Goal: Information Seeking & Learning: Check status

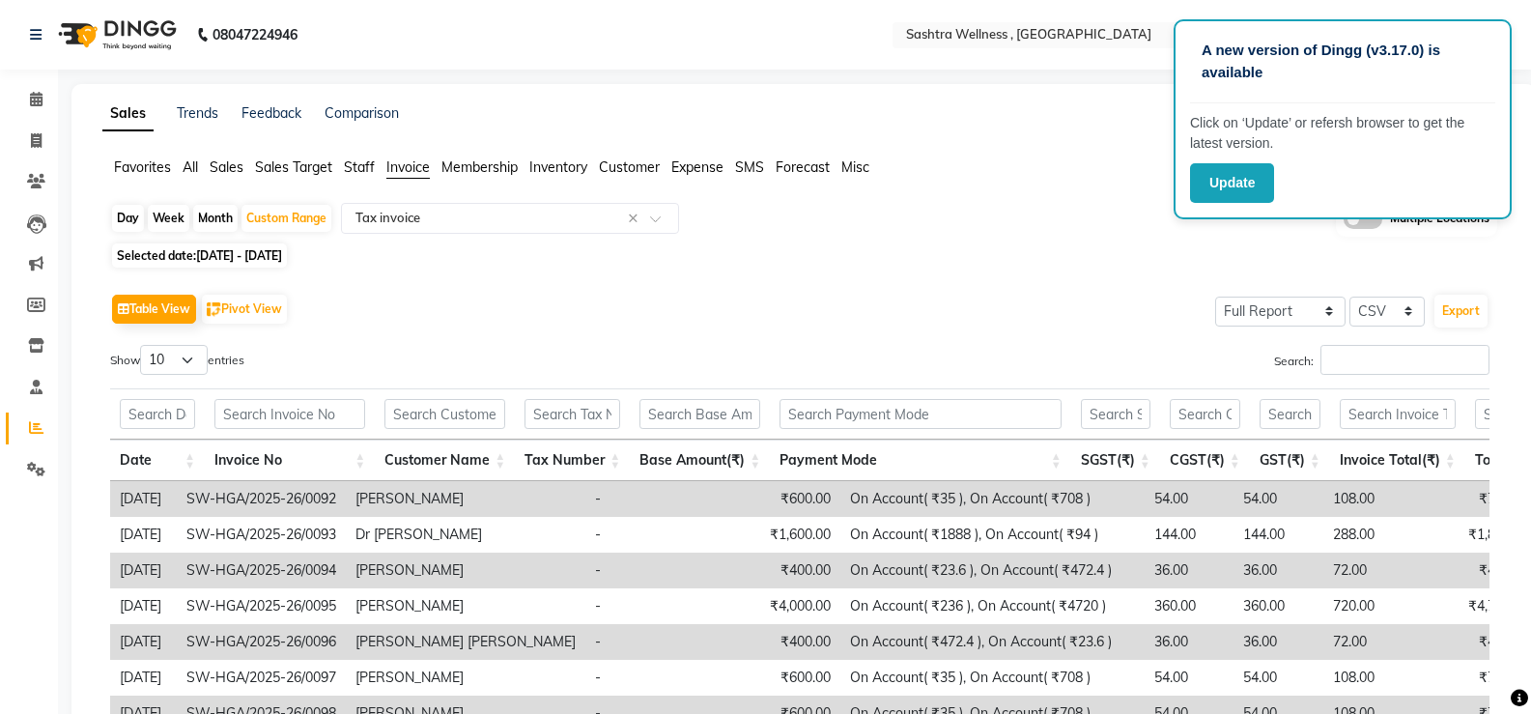
select select "full_report"
select select "csv"
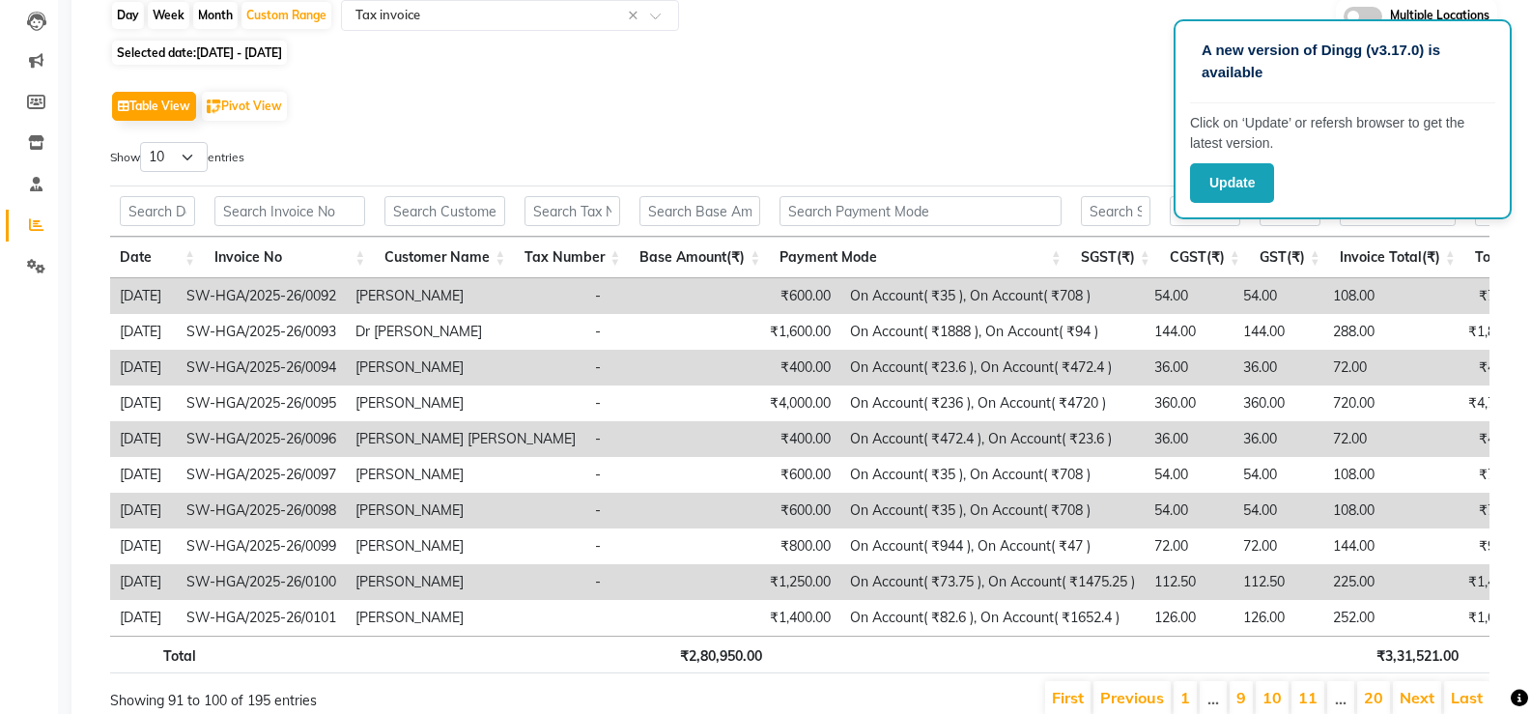
click at [921, 93] on div "Table View Pivot View Select Full Report Filtered Report Select CSV PDF Export" at bounding box center [799, 106] width 1379 height 41
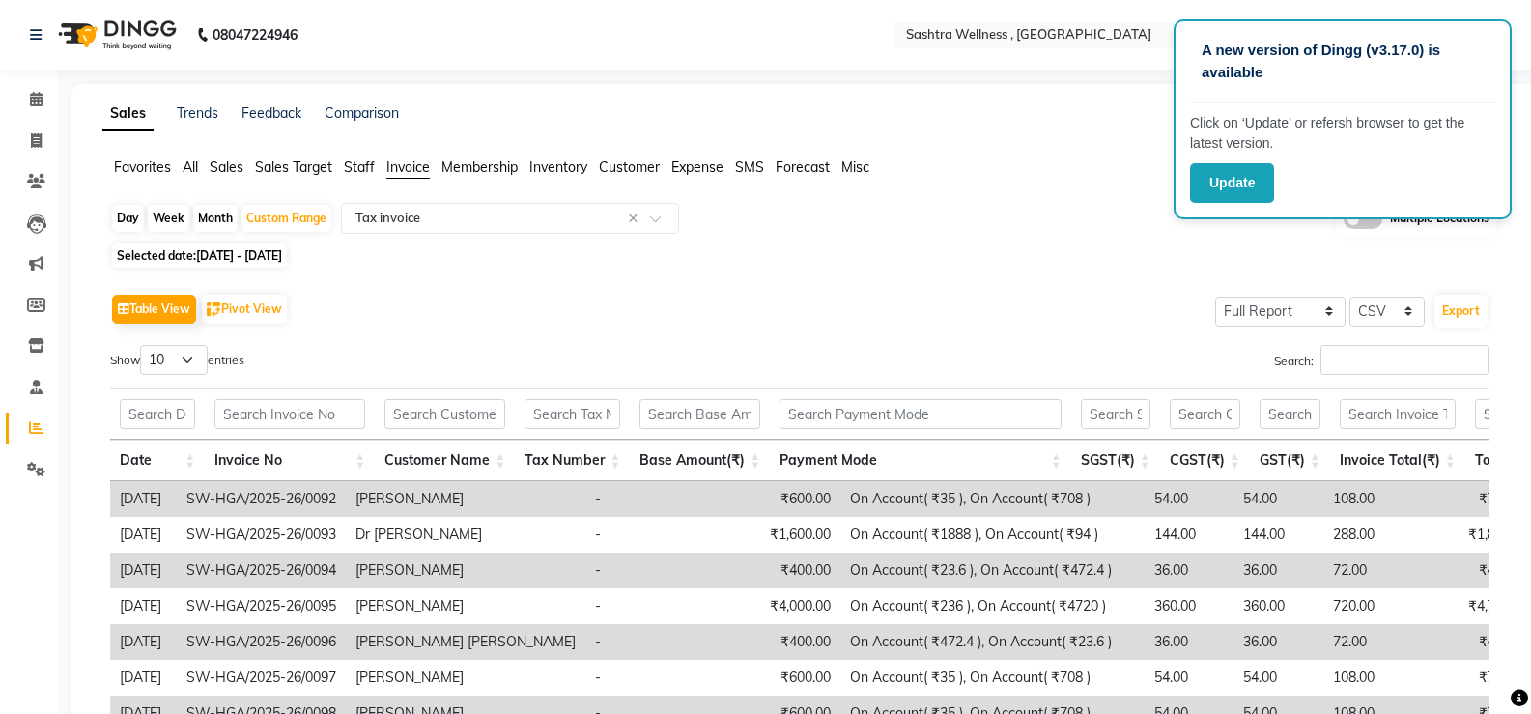
click at [1057, 262] on div "Selected date: 01-08-2025 - 31-08-2025" at bounding box center [807, 255] width 1395 height 20
drag, startPoint x: 889, startPoint y: 324, endPoint x: 531, endPoint y: 24, distance: 466.9
click at [888, 324] on div "Table View Pivot View Select Full Report Filtered Report Select CSV PDF Export" at bounding box center [799, 309] width 1379 height 41
click at [975, 37] on input "text" at bounding box center [1042, 36] width 280 height 19
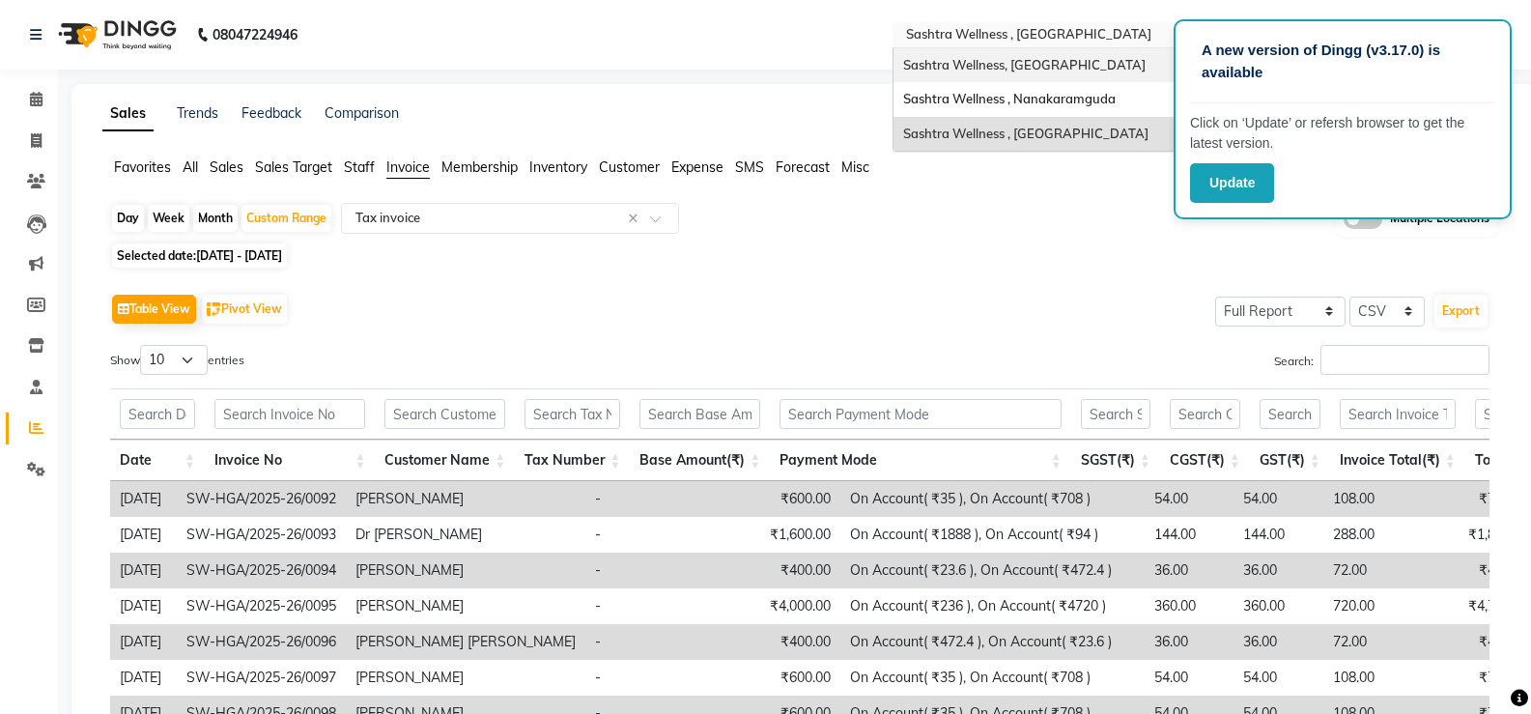
click at [976, 69] on span "Sashtra Wellness, [GEOGRAPHIC_DATA]" at bounding box center [1024, 64] width 242 height 15
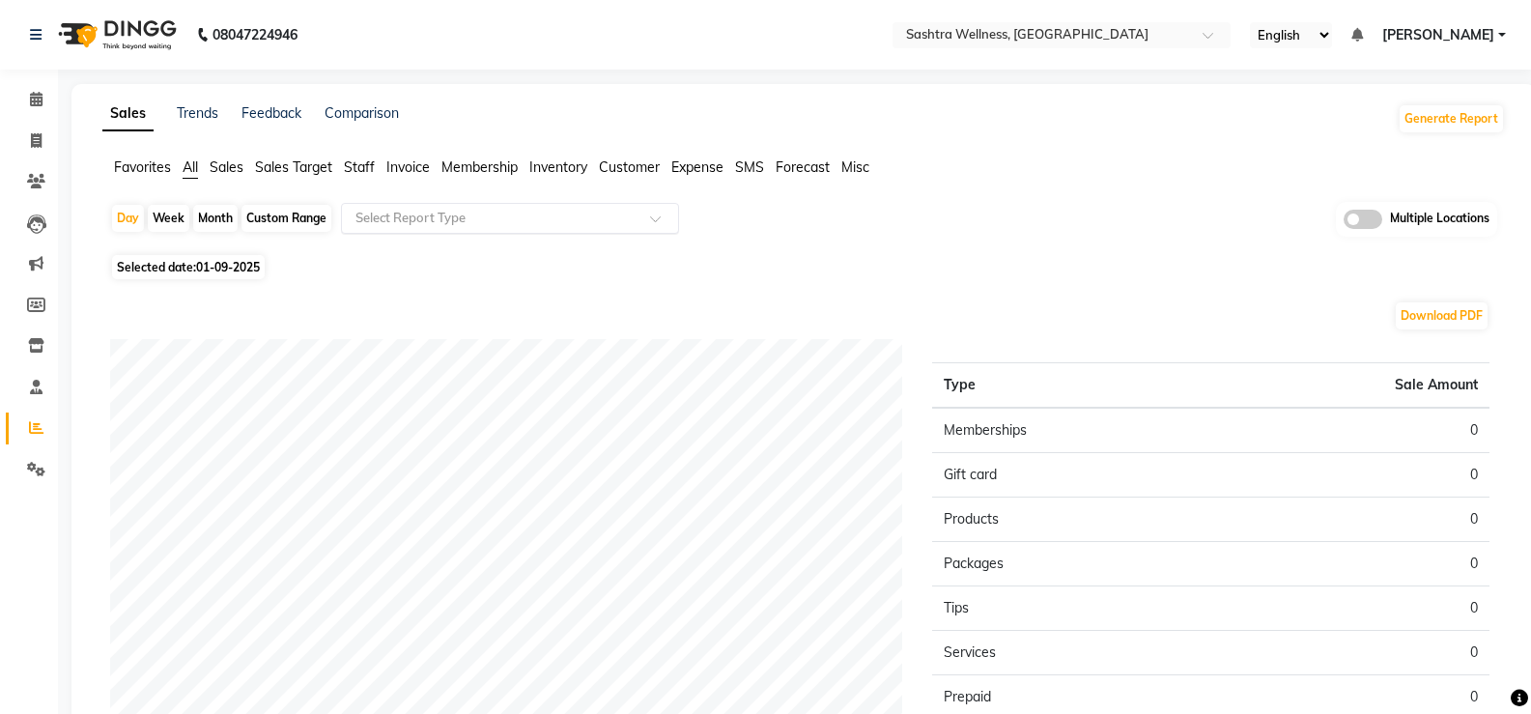
click at [384, 229] on div "Select Report Type" at bounding box center [510, 218] width 338 height 31
click at [258, 209] on div "Custom Range" at bounding box center [286, 218] width 90 height 27
select select "9"
select select "2025"
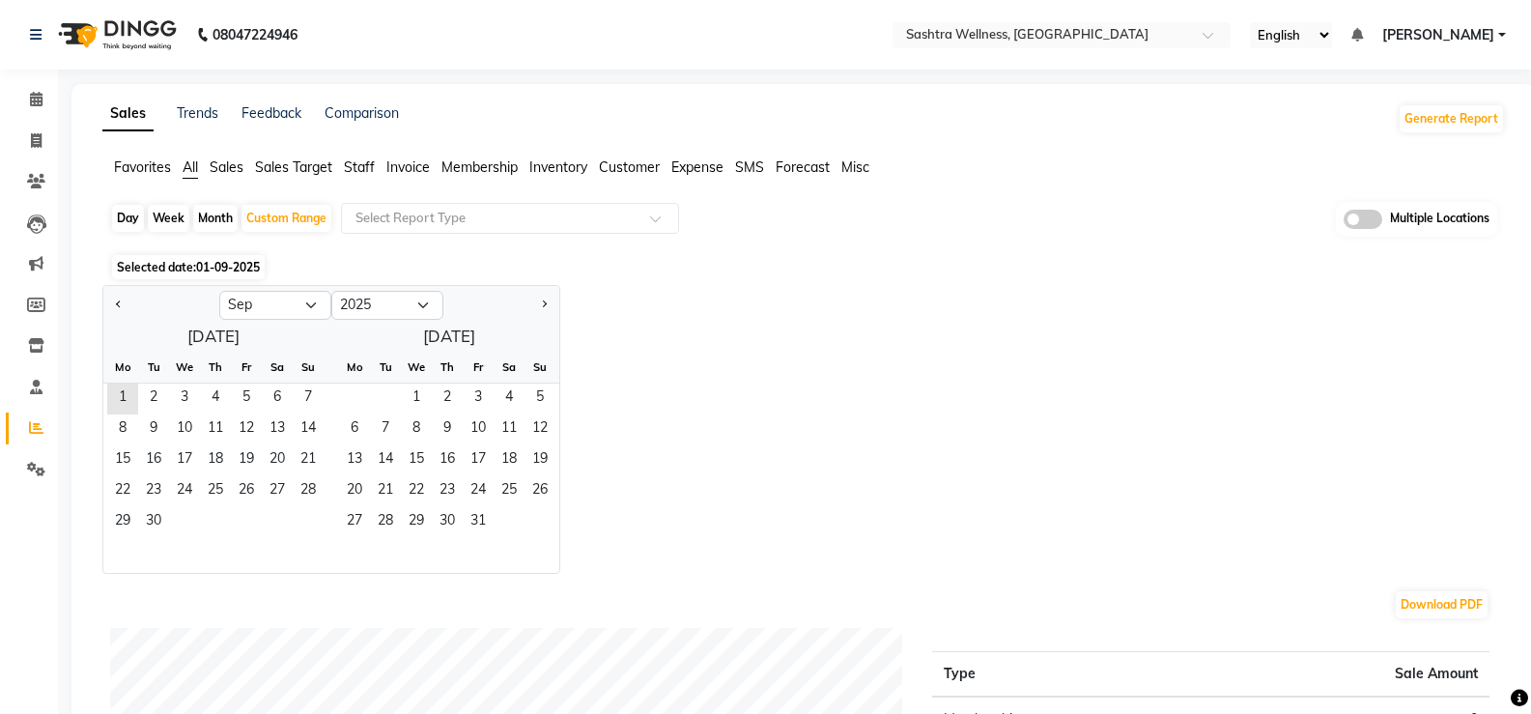
click at [698, 206] on div "Day Week Month Custom Range Select Report Type Multiple Locations" at bounding box center [803, 225] width 1387 height 47
click at [400, 173] on span "Invoice" at bounding box center [407, 166] width 43 height 17
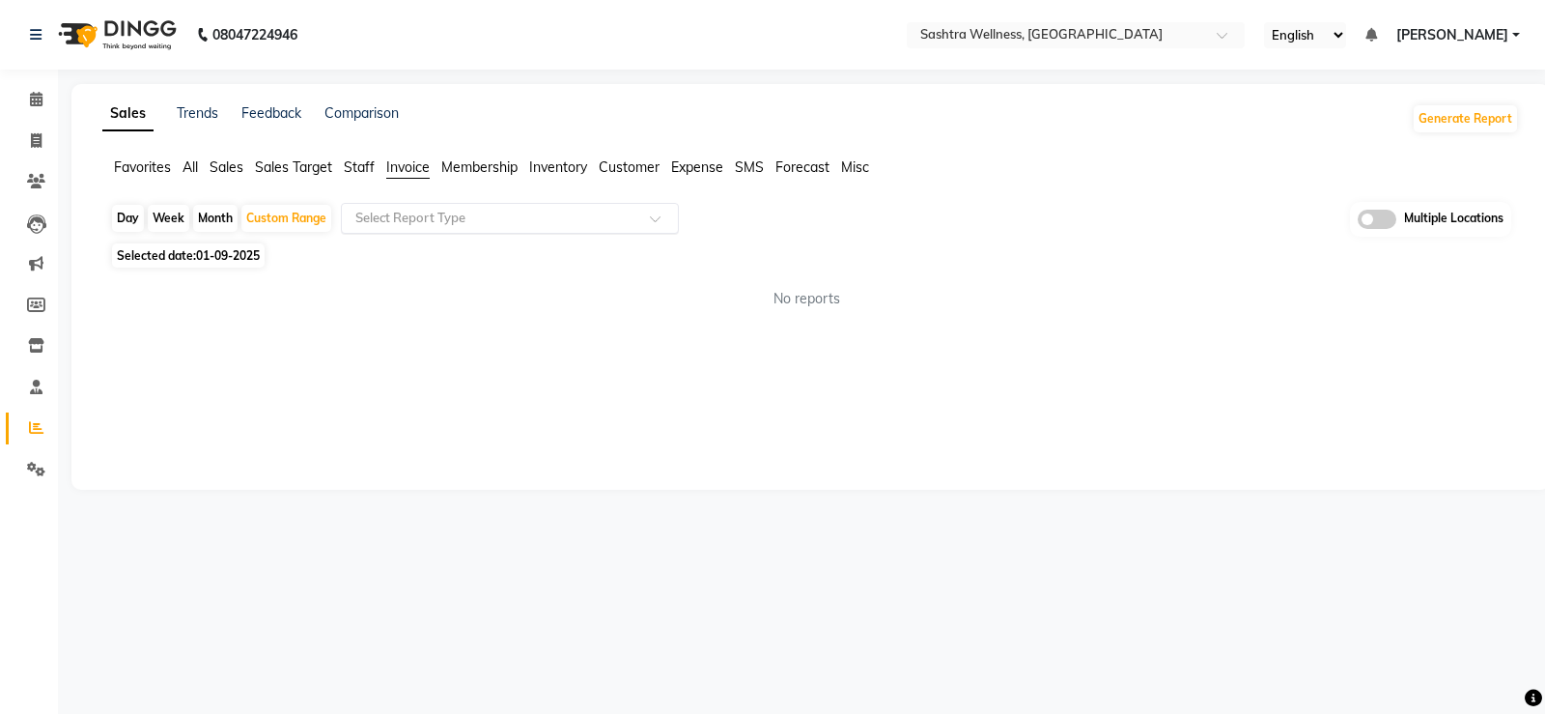
click at [407, 214] on input "text" at bounding box center [491, 218] width 278 height 19
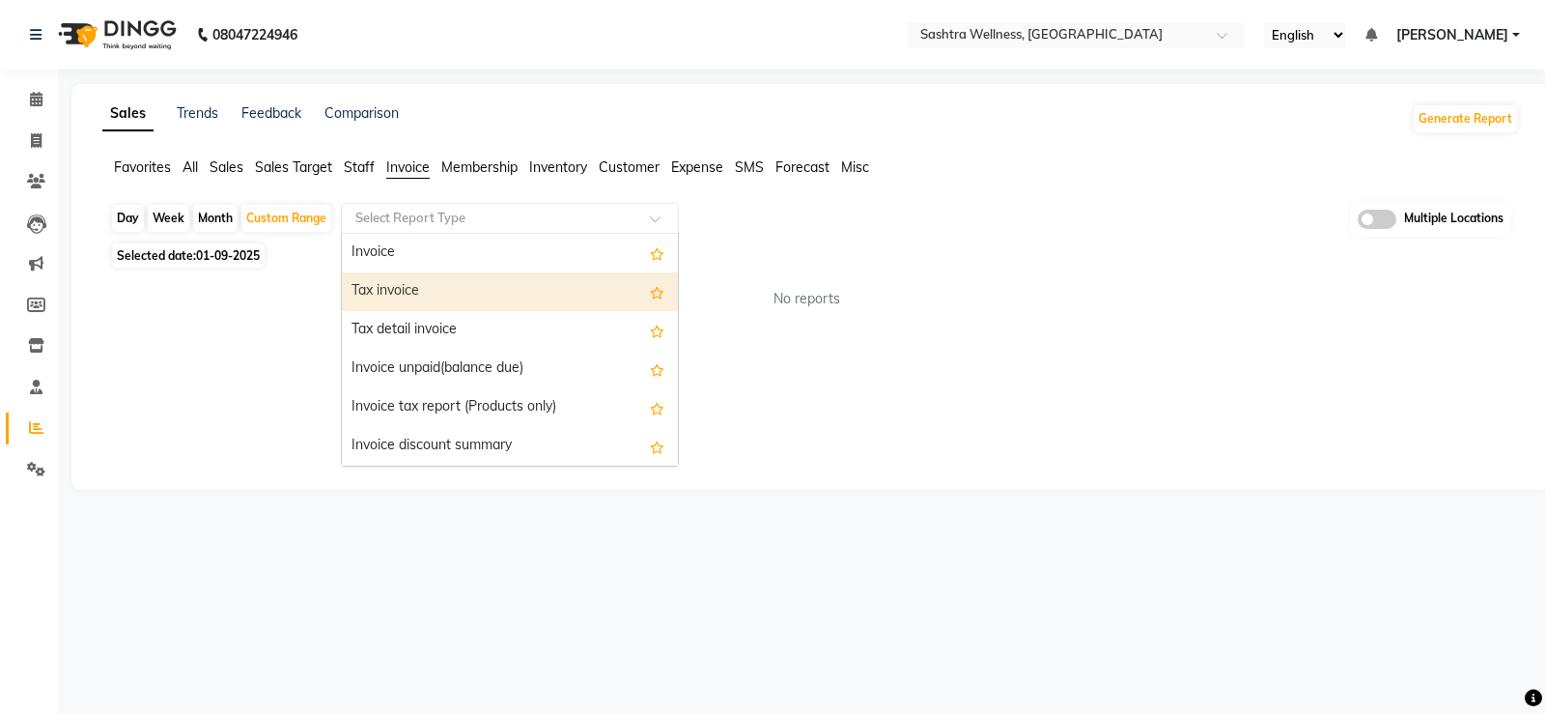
click at [395, 283] on div "Tax invoice" at bounding box center [510, 291] width 336 height 39
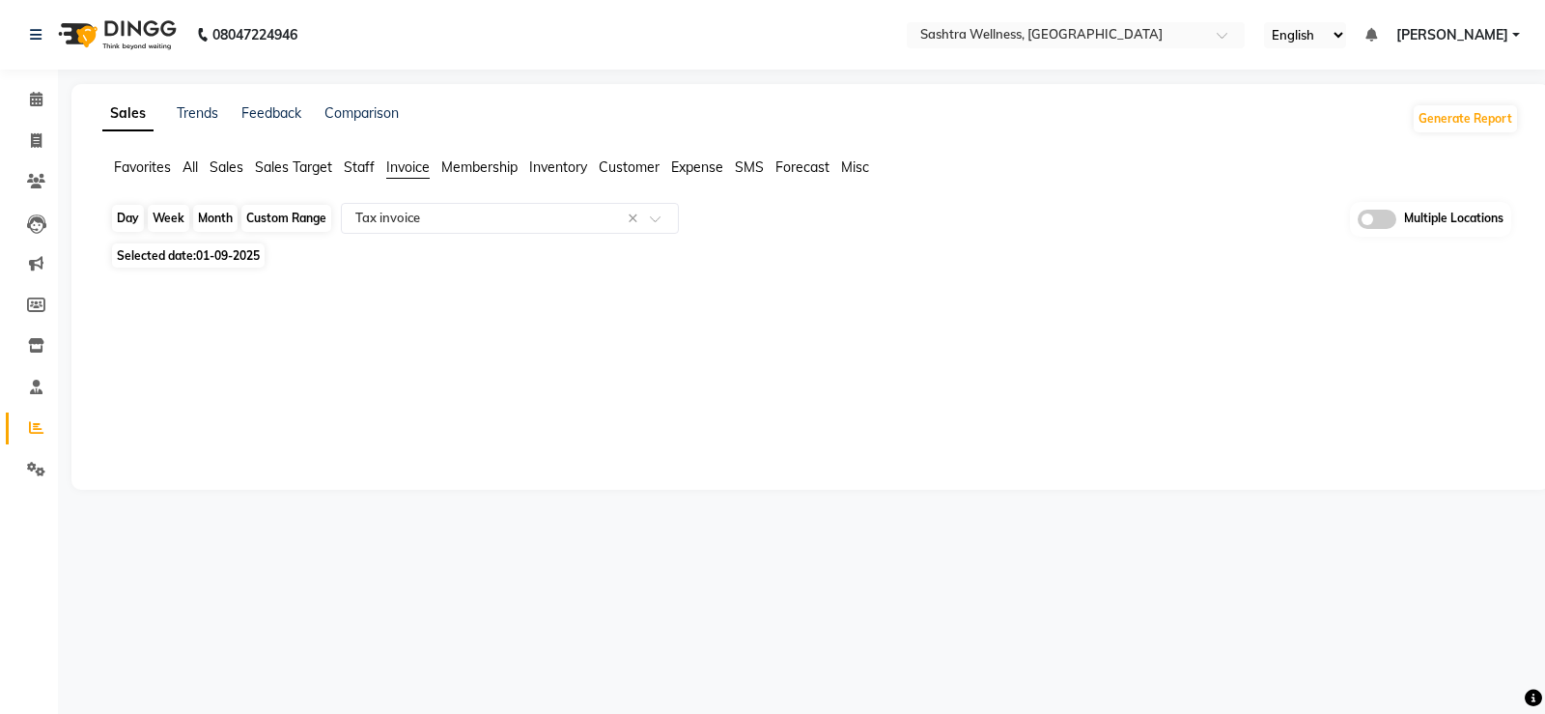
click at [279, 219] on div "Custom Range" at bounding box center [286, 218] width 90 height 27
select select "9"
select select "2025"
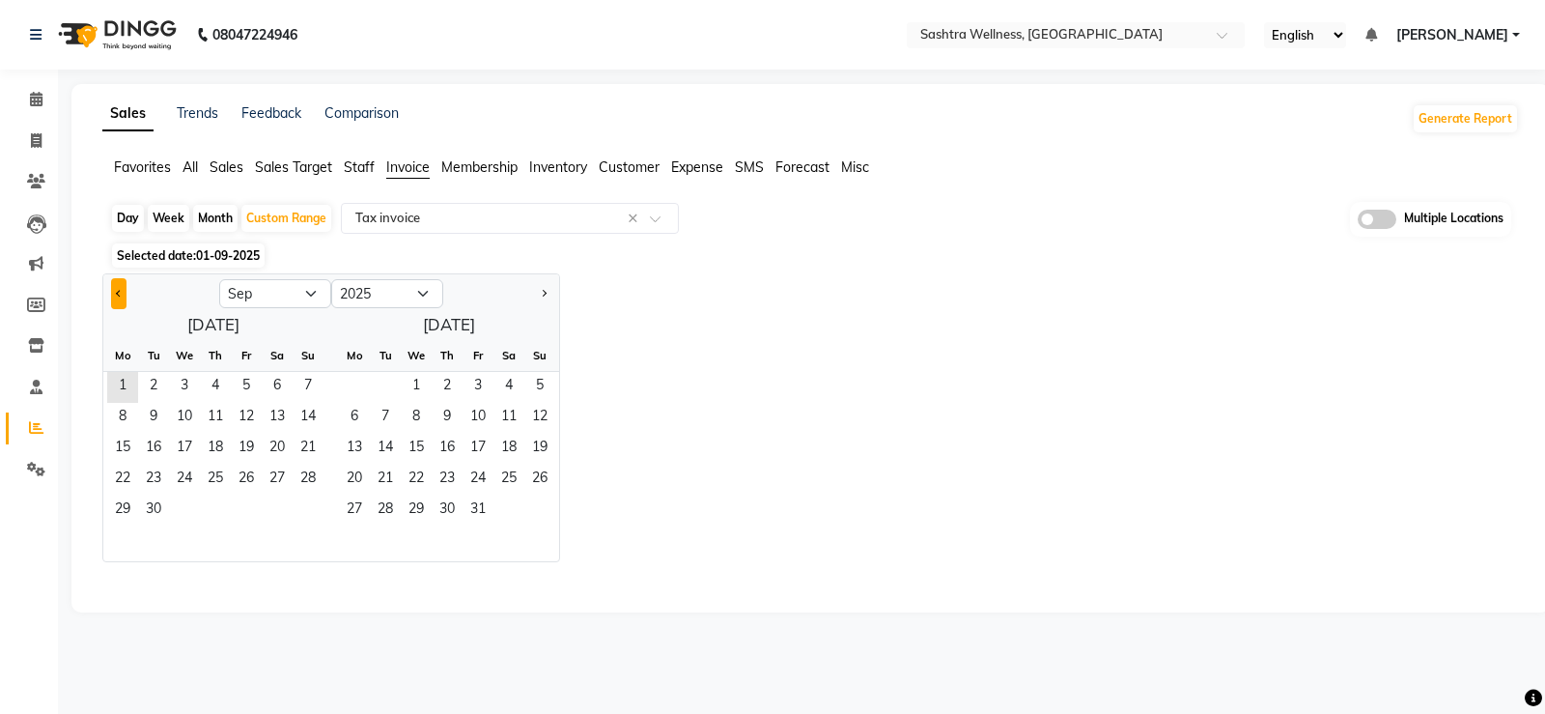
click at [118, 297] on button "Previous month" at bounding box center [118, 293] width 15 height 31
select select "8"
click at [254, 383] on span "1" at bounding box center [246, 387] width 31 height 31
click at [315, 509] on span "31" at bounding box center [308, 510] width 31 height 31
select select "full_report"
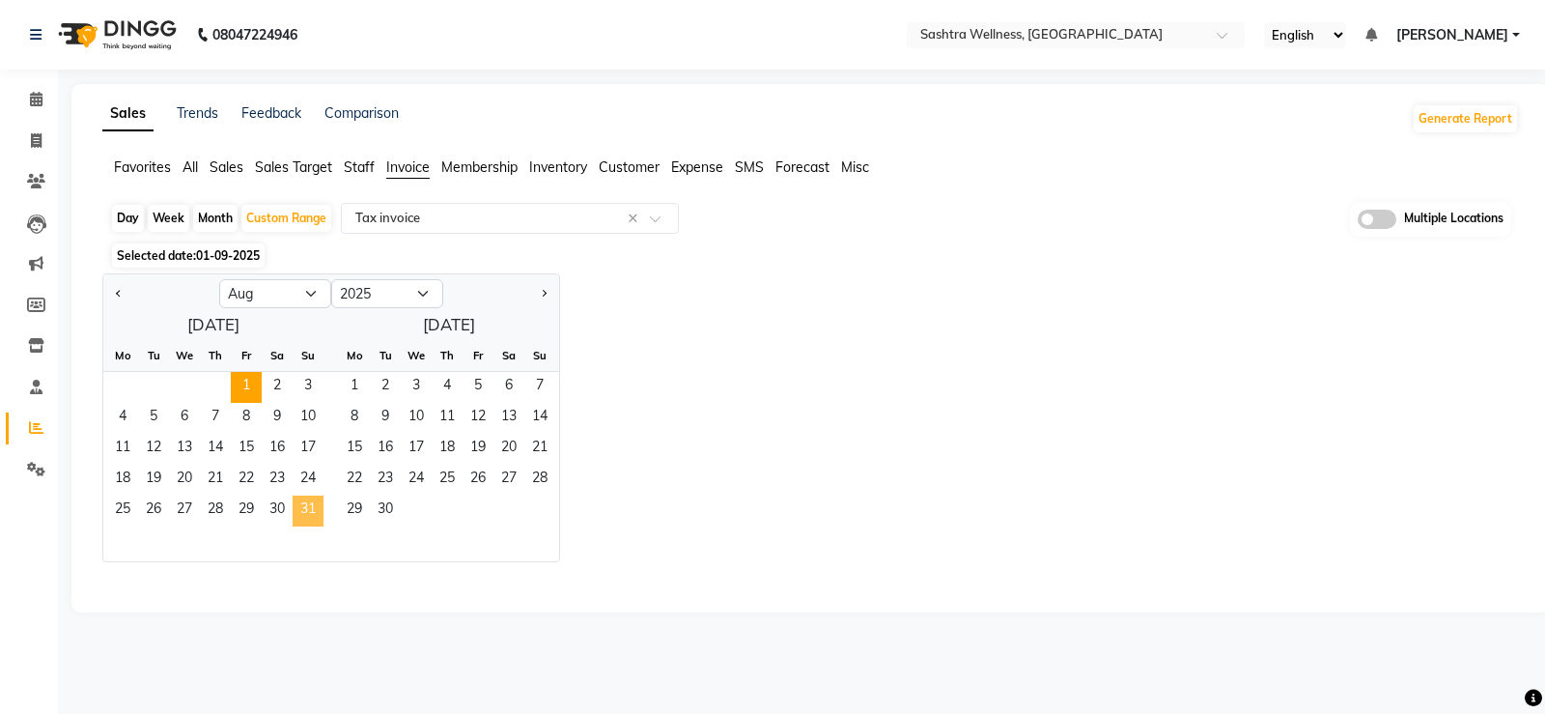
select select "csv"
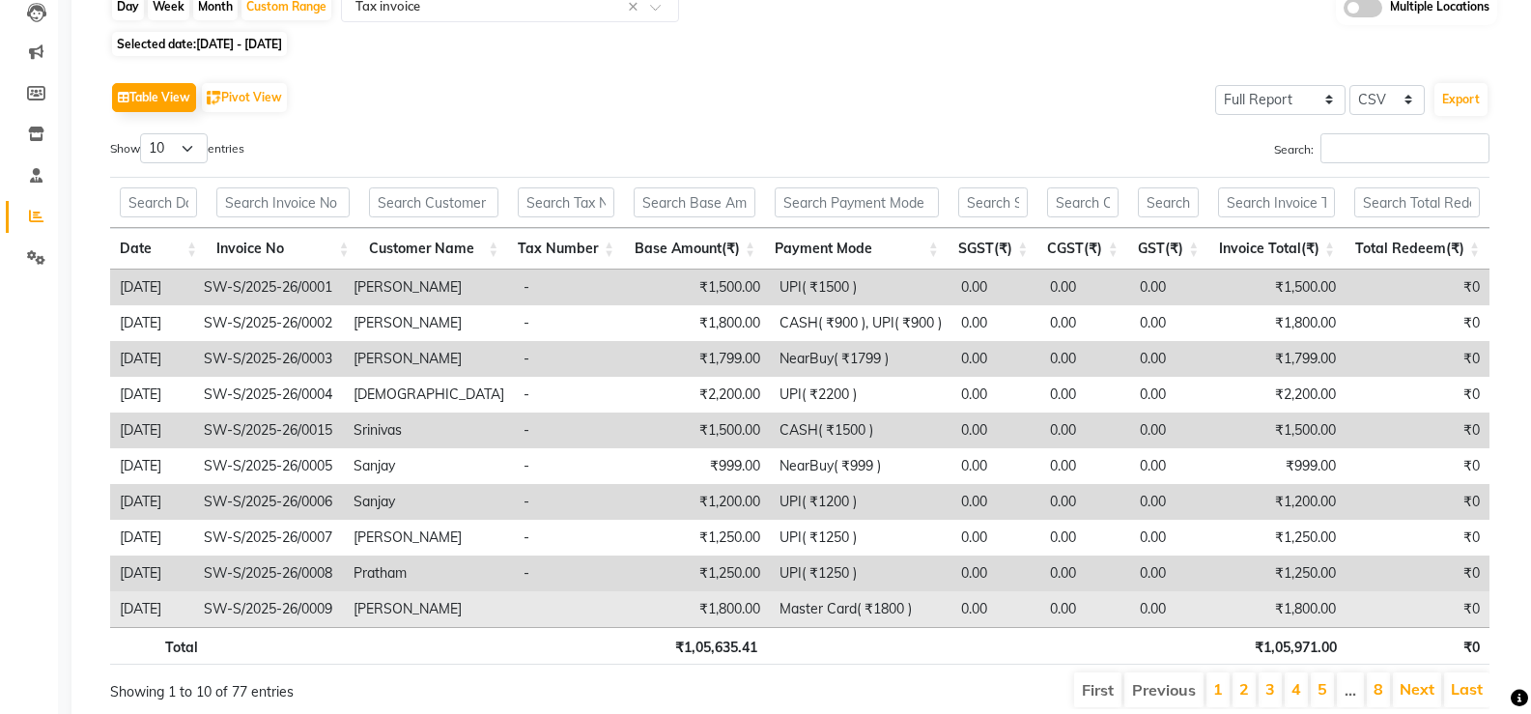
scroll to position [285, 0]
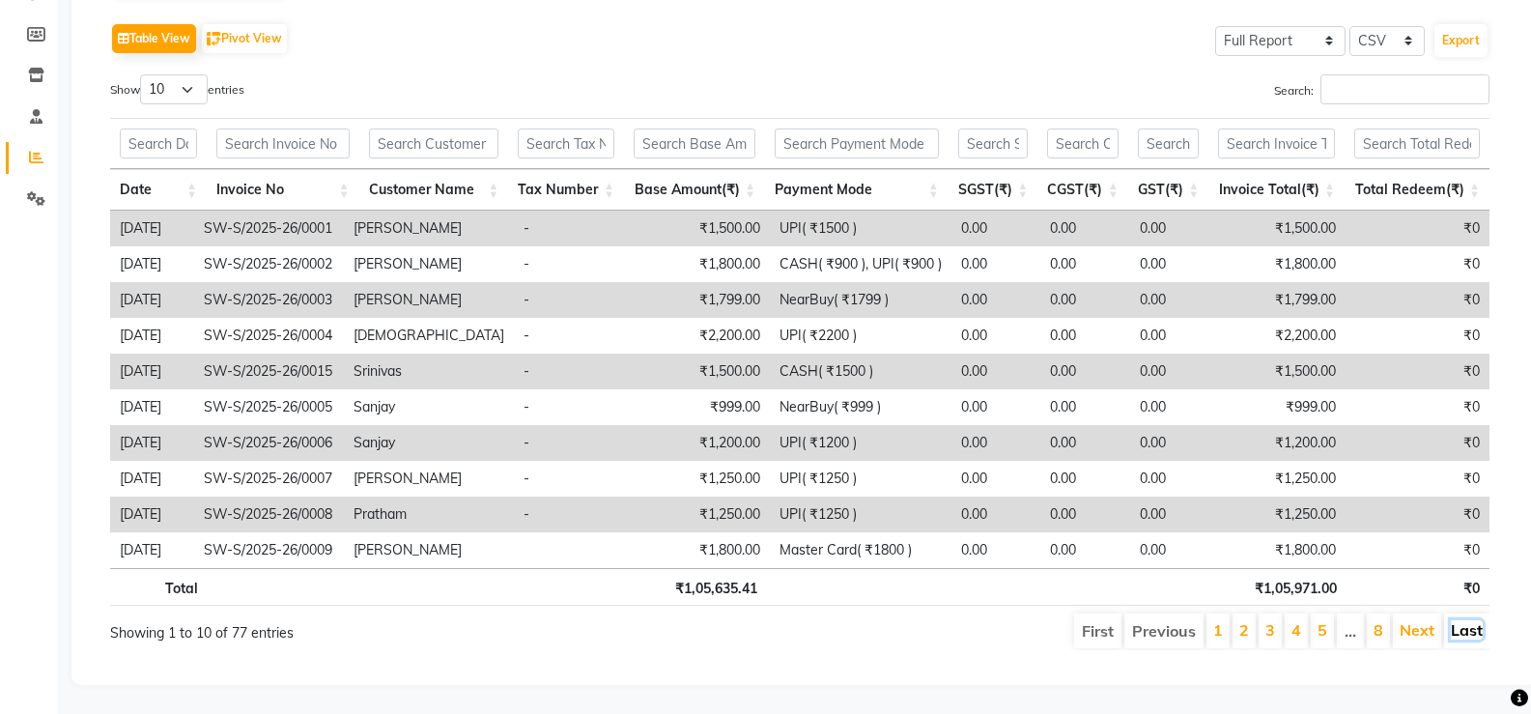
click at [1475, 624] on link "Last" at bounding box center [1467, 629] width 32 height 19
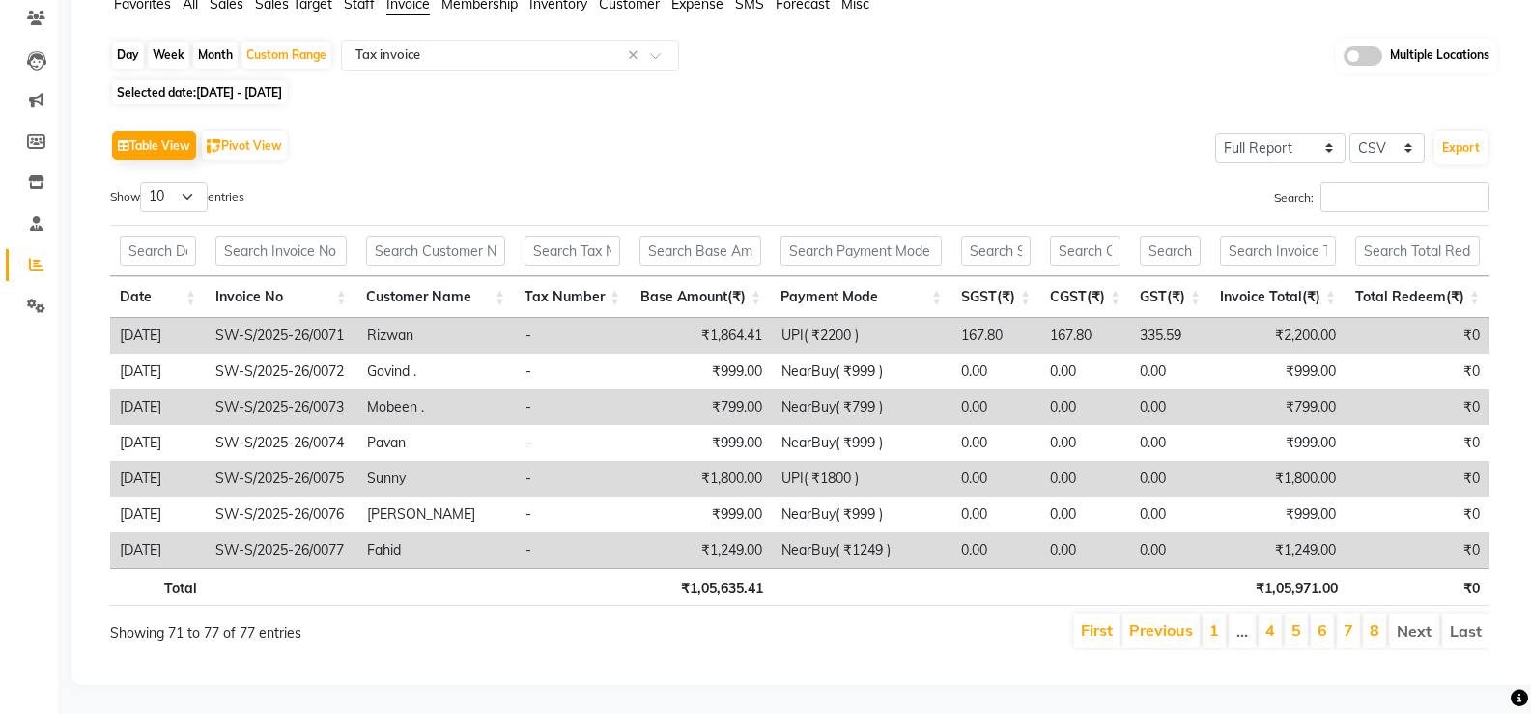
scroll to position [178, 0]
click at [749, 571] on th "₹1,05,635.41" at bounding box center [702, 587] width 141 height 38
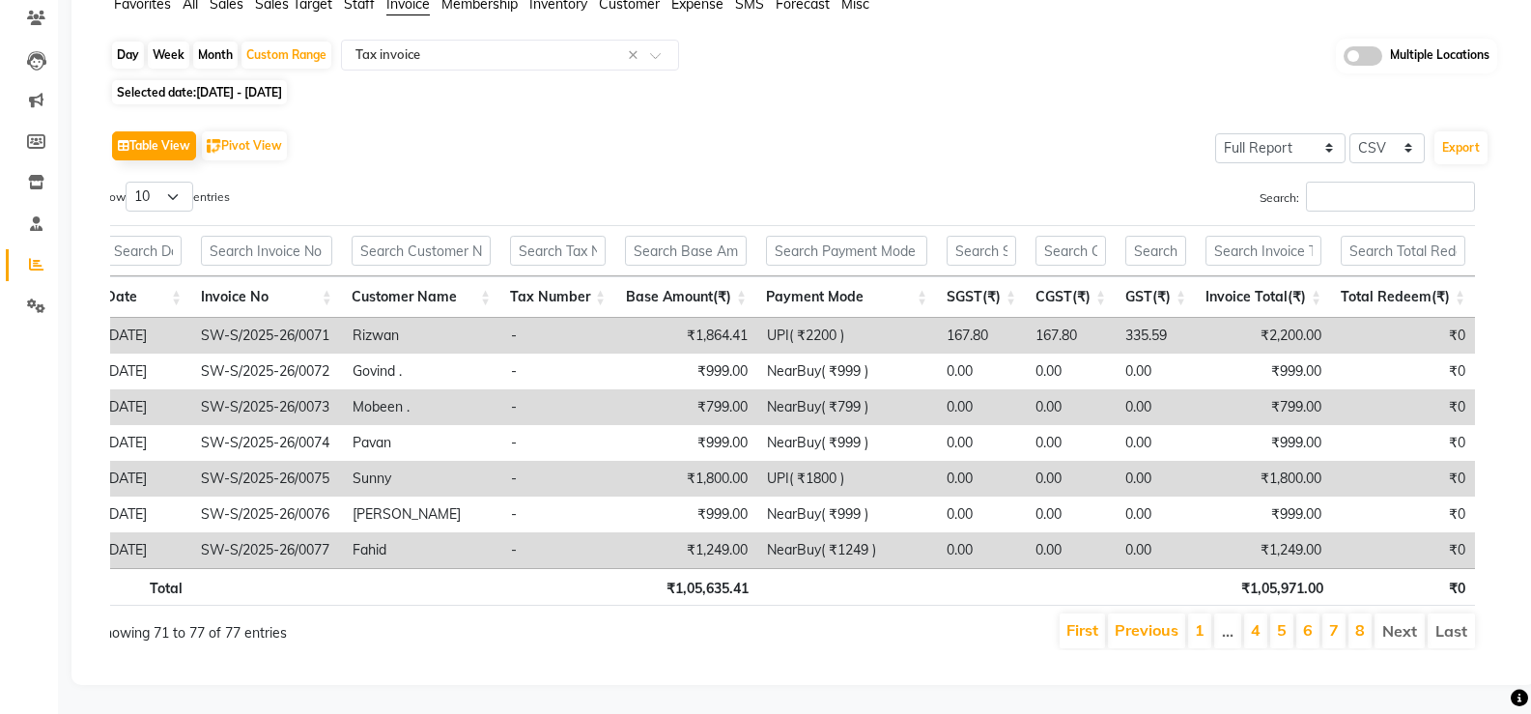
click at [1310, 568] on th "₹1,05,971.00" at bounding box center [1265, 587] width 134 height 38
click at [1298, 541] on td "₹1,249.00" at bounding box center [1263, 550] width 135 height 36
click at [1098, 540] on td "0.00" at bounding box center [1071, 550] width 90 height 36
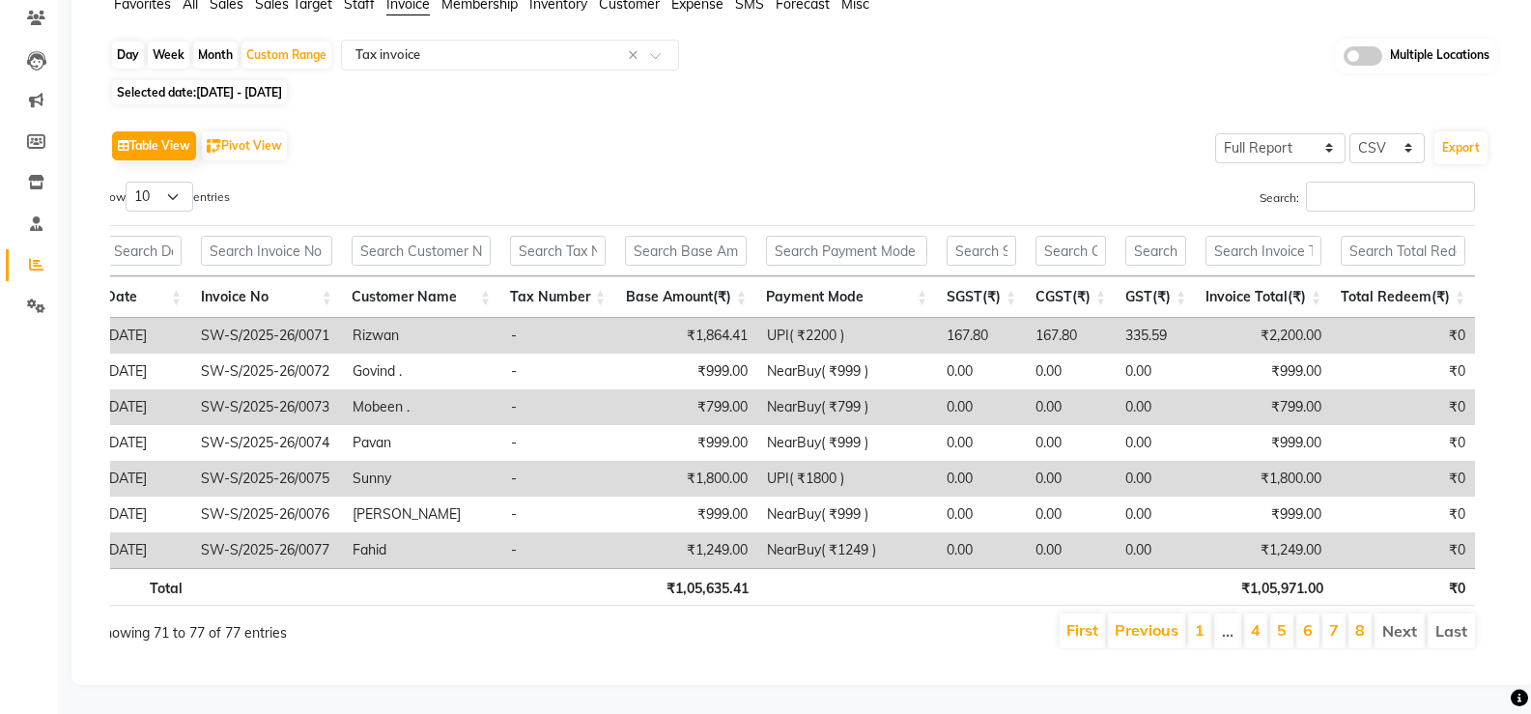
click at [908, 532] on td "NearBuy( ₹1249 )" at bounding box center [847, 550] width 180 height 36
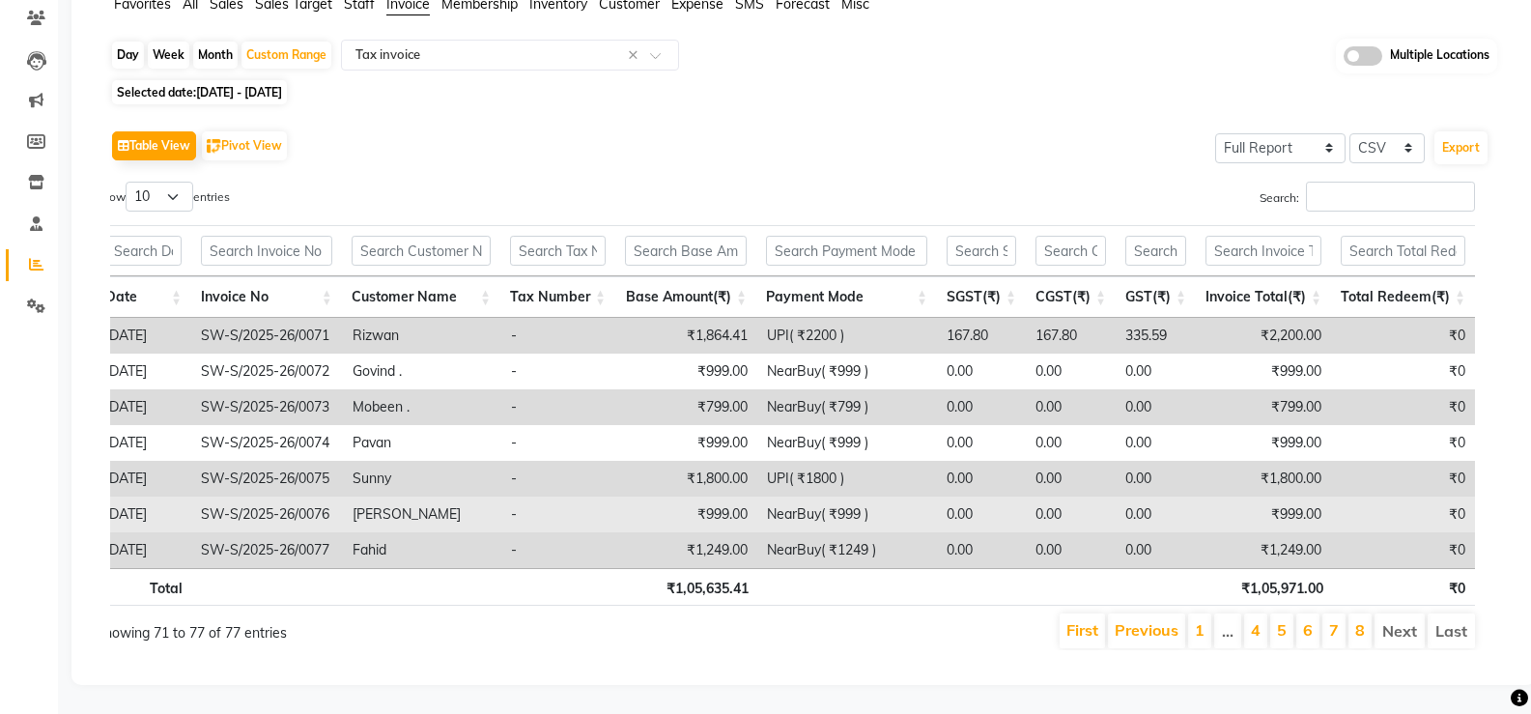
click at [815, 504] on td "NearBuy( ₹999 )" at bounding box center [847, 514] width 180 height 36
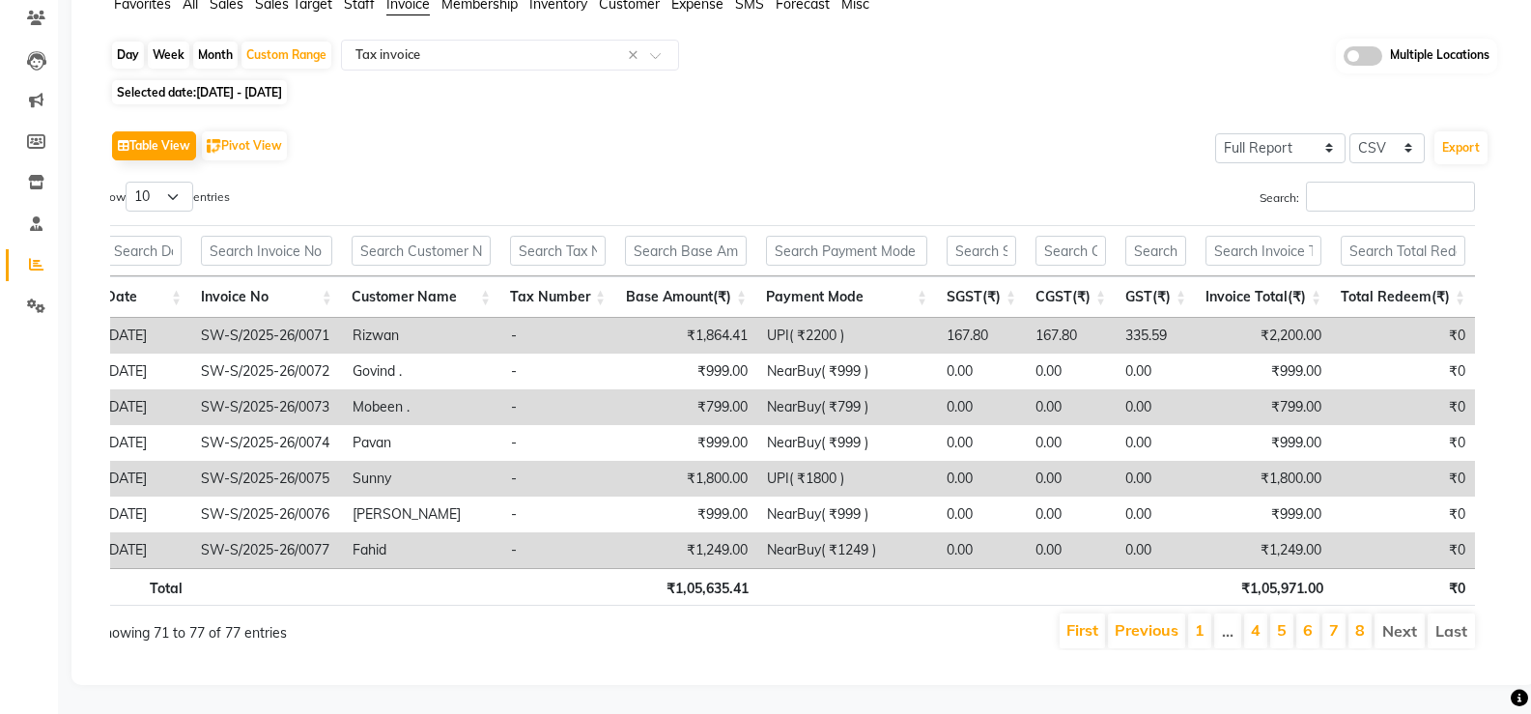
click at [829, 462] on td "UPI( ₹1800 )" at bounding box center [847, 479] width 180 height 36
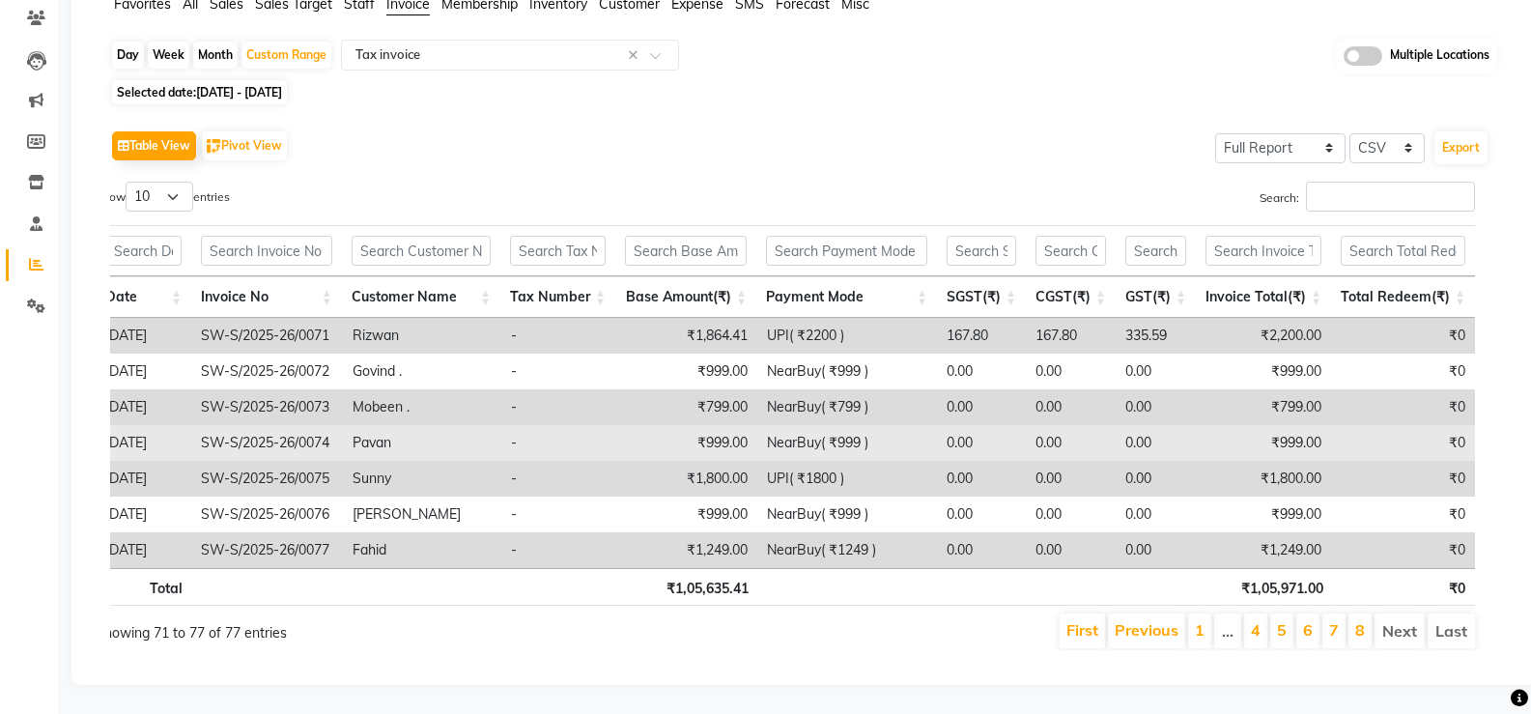
click at [828, 431] on td "NearBuy( ₹999 )" at bounding box center [847, 443] width 180 height 36
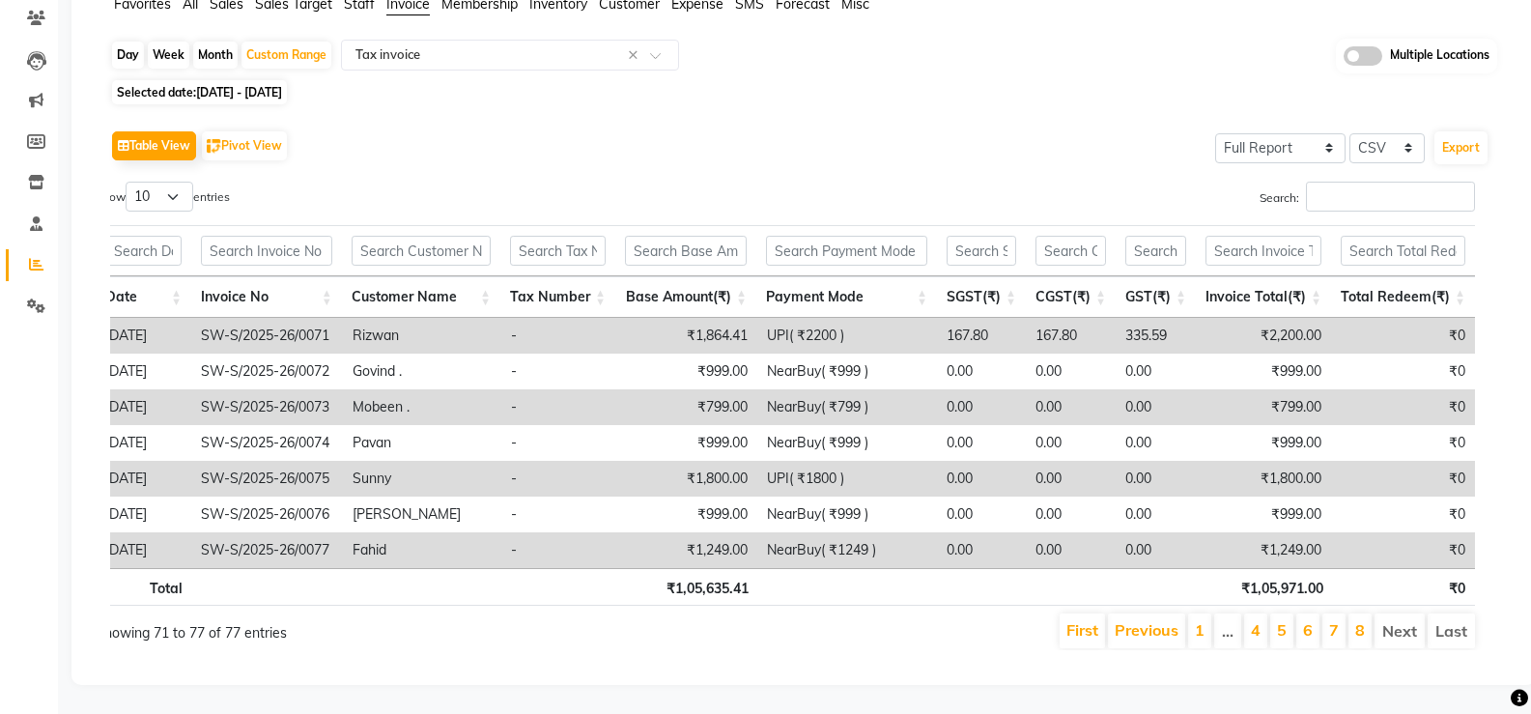
click at [827, 389] on td "NearBuy( ₹799 )" at bounding box center [847, 407] width 180 height 36
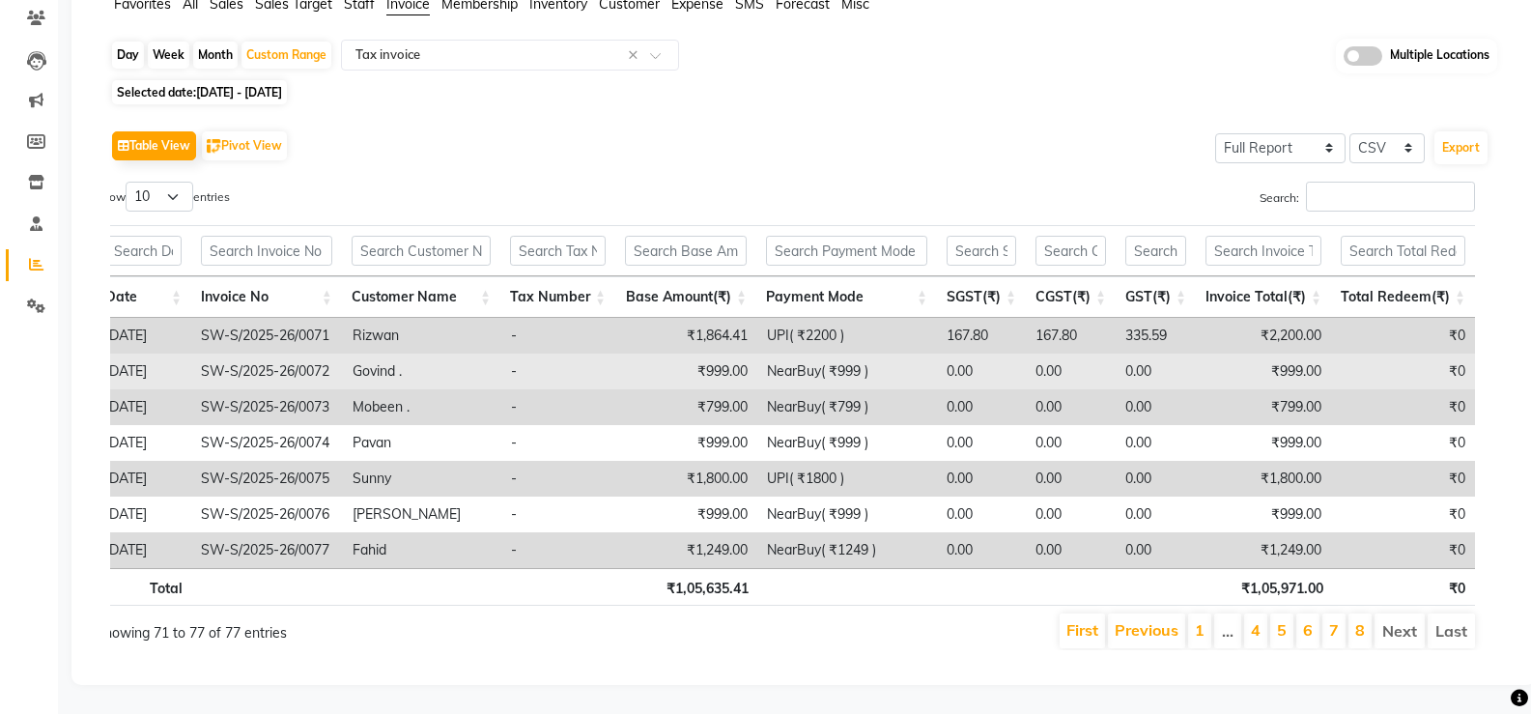
click at [825, 360] on td "NearBuy( ₹999 )" at bounding box center [847, 371] width 180 height 36
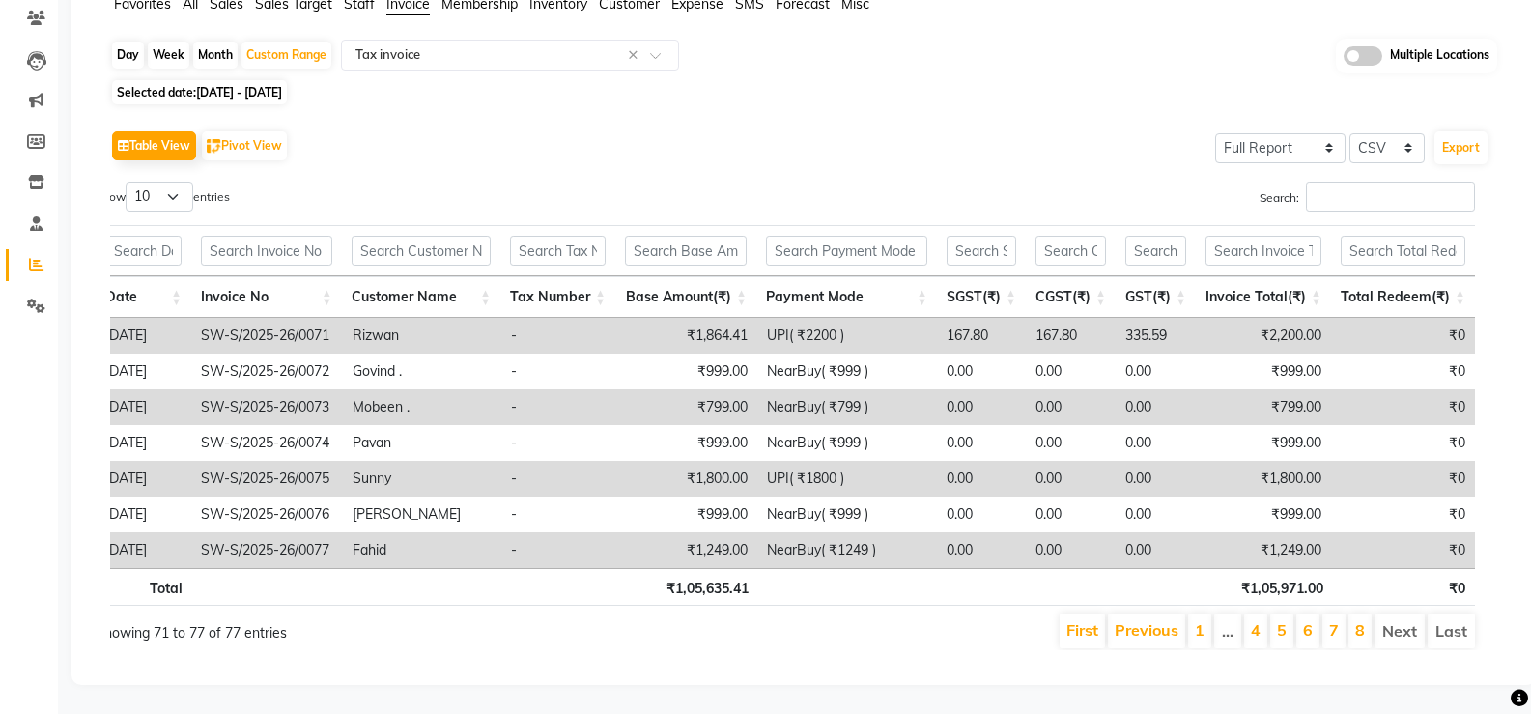
click at [805, 324] on td "UPI( ₹2200 )" at bounding box center [847, 336] width 180 height 36
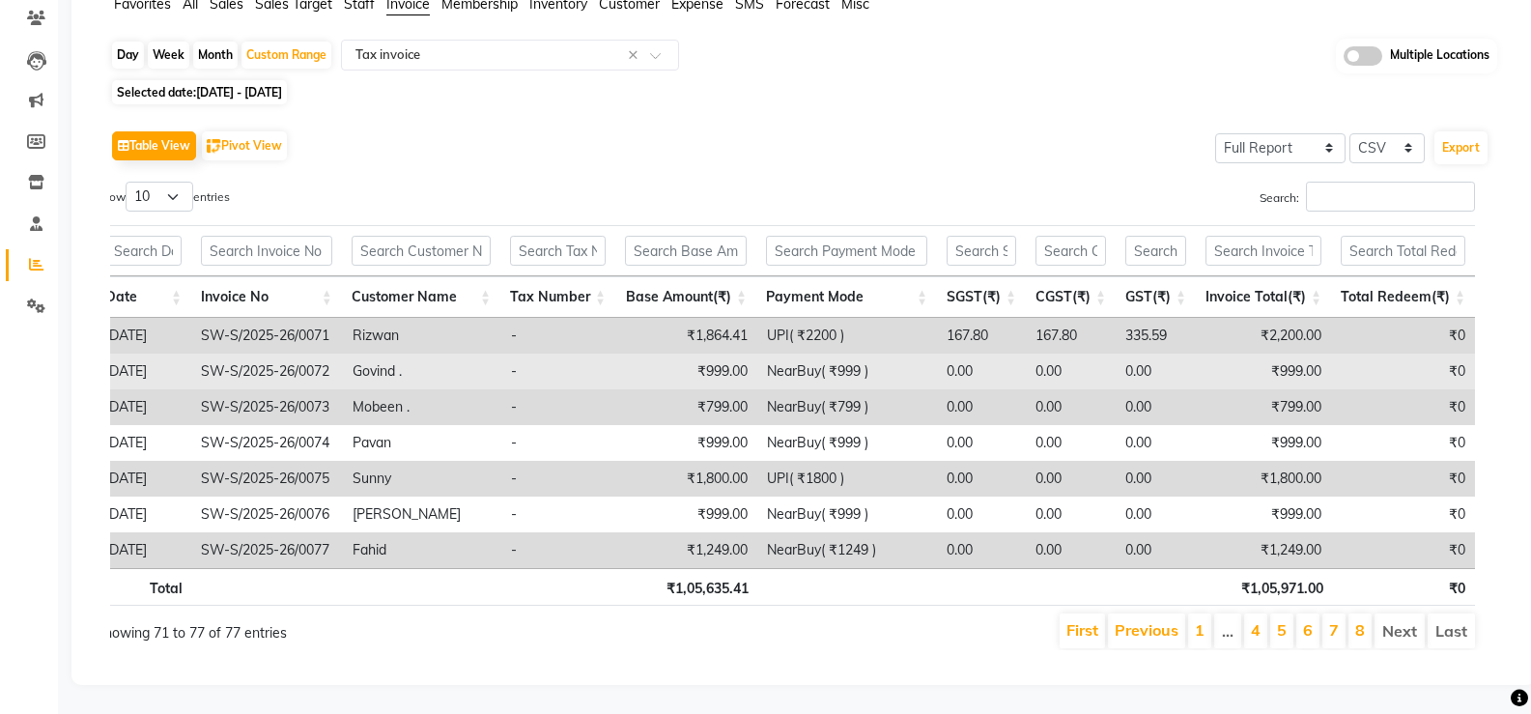
click at [834, 356] on td "NearBuy( ₹999 )" at bounding box center [847, 371] width 180 height 36
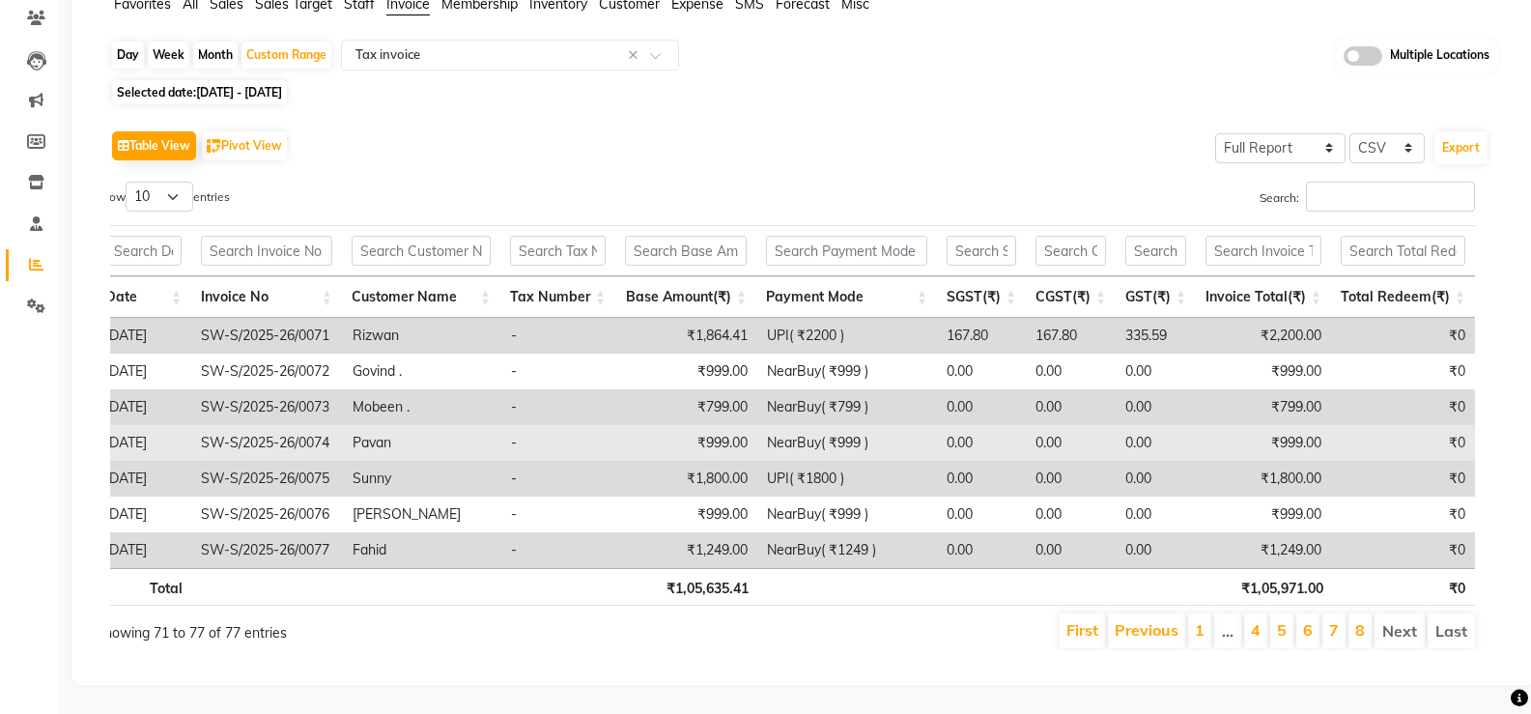
click at [827, 425] on td "NearBuy( ₹999 )" at bounding box center [847, 443] width 180 height 36
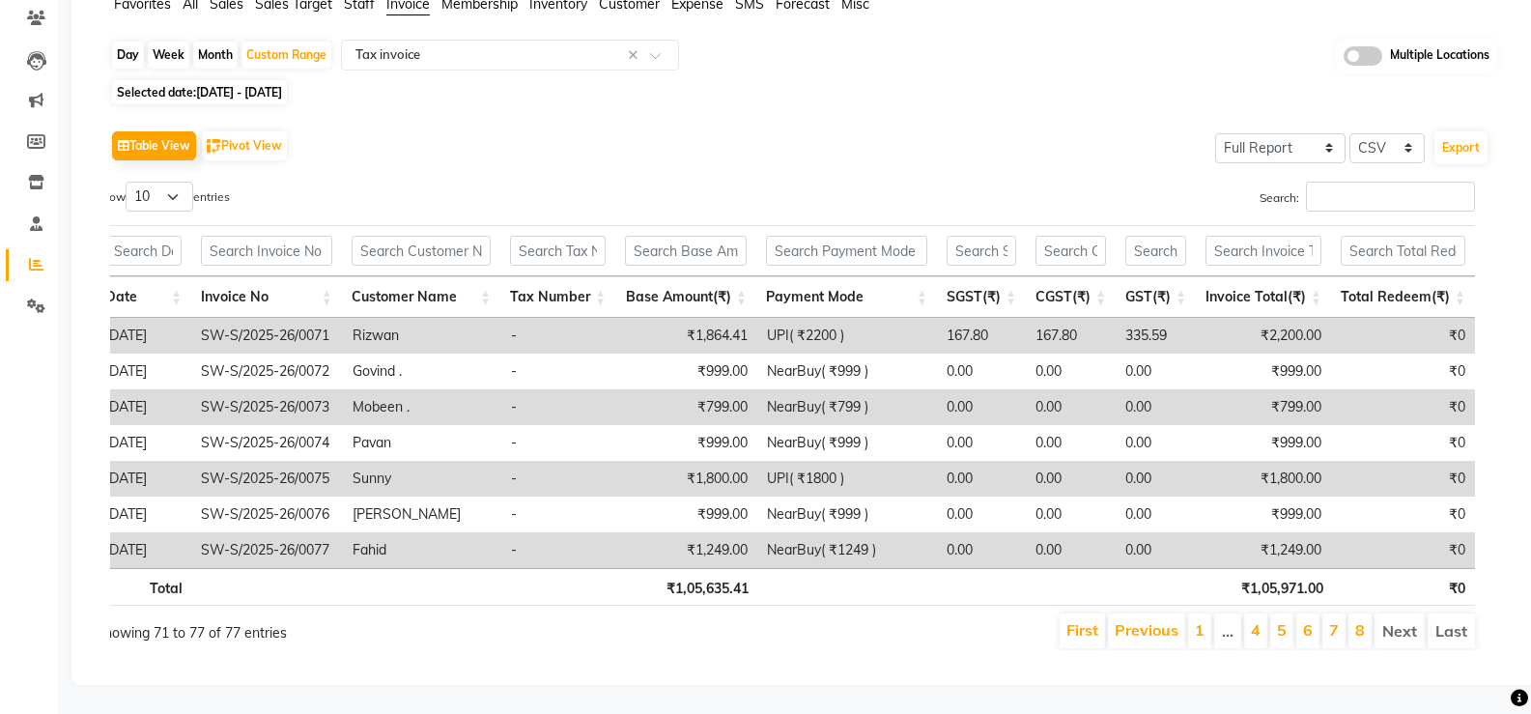
click at [822, 395] on td "NearBuy( ₹799 )" at bounding box center [847, 407] width 180 height 36
click at [812, 464] on td "UPI( ₹1800 )" at bounding box center [847, 479] width 180 height 36
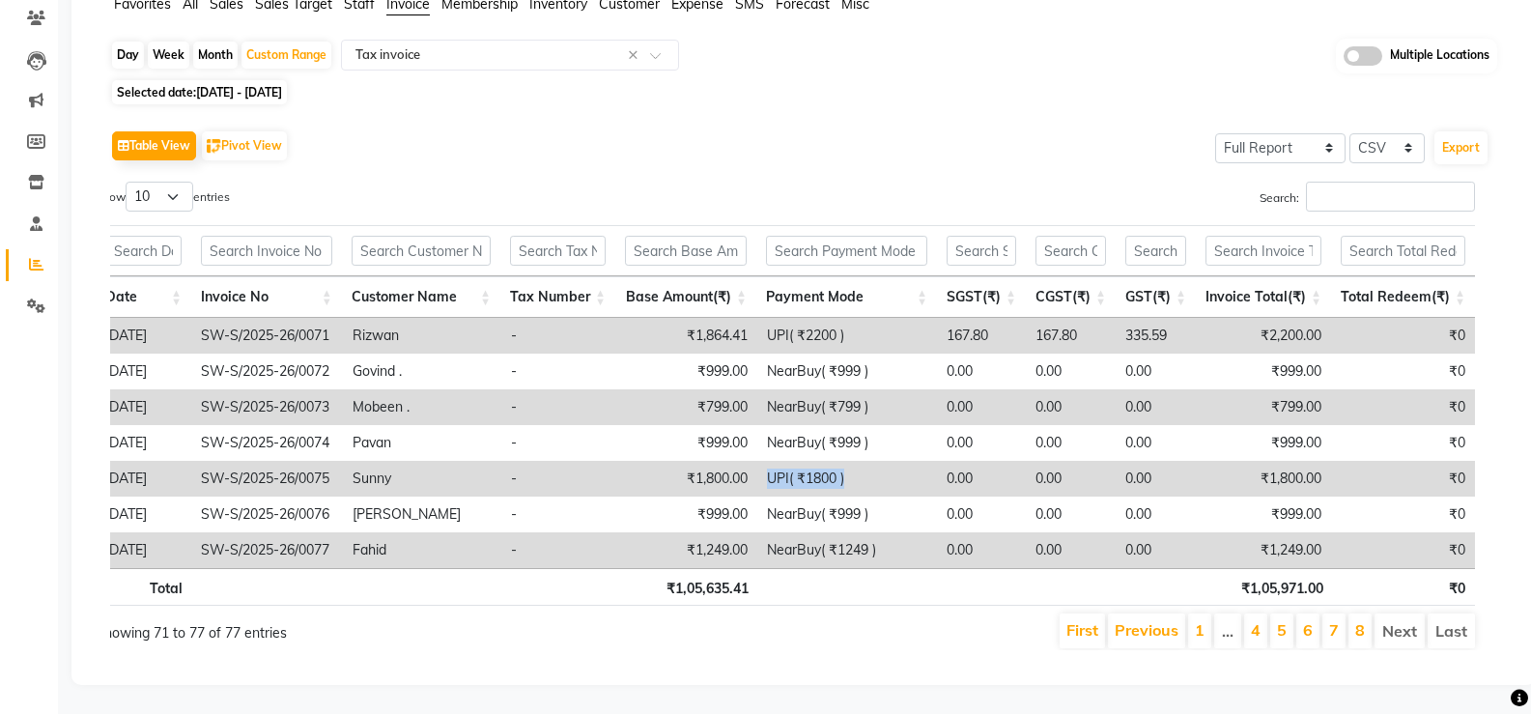
click at [812, 464] on td "UPI( ₹1800 )" at bounding box center [847, 479] width 180 height 36
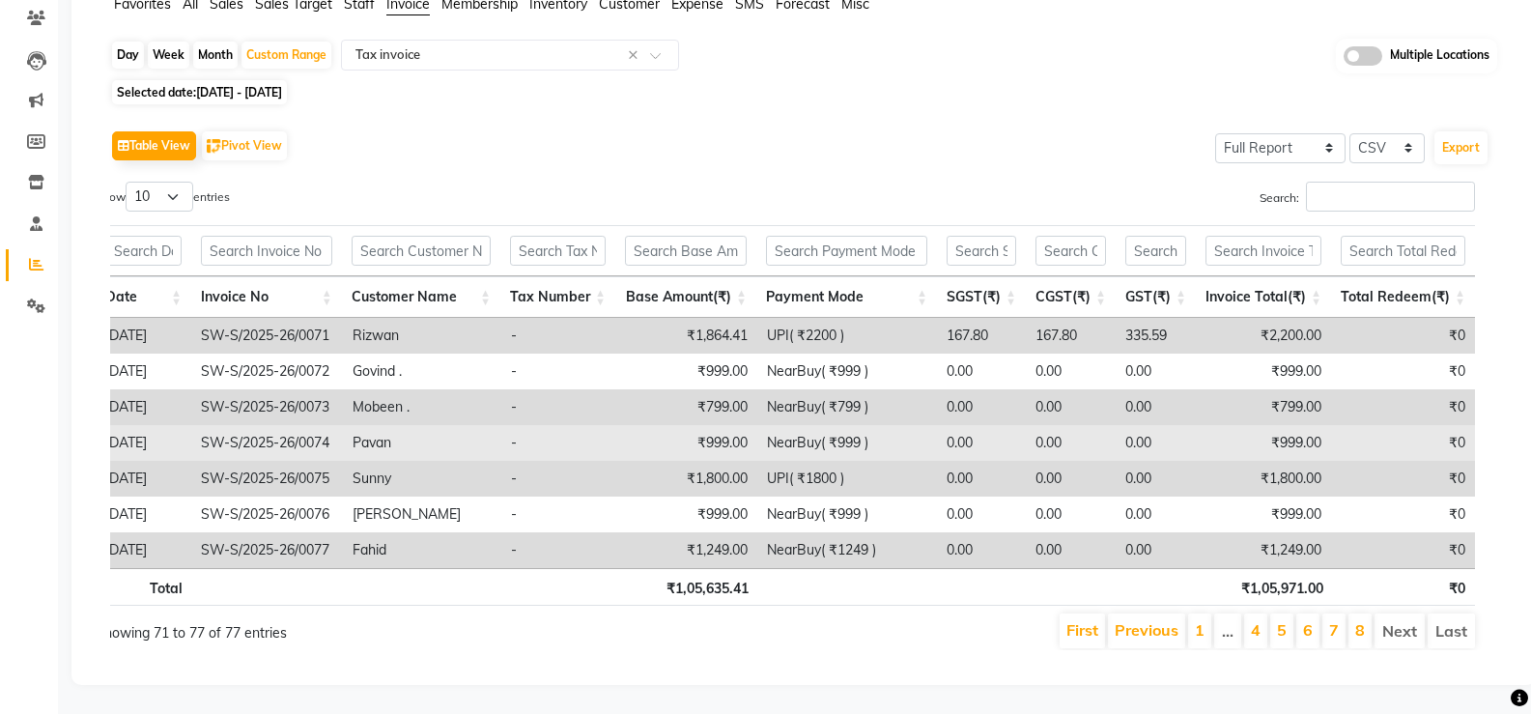
click at [829, 429] on td "NearBuy( ₹999 )" at bounding box center [847, 443] width 180 height 36
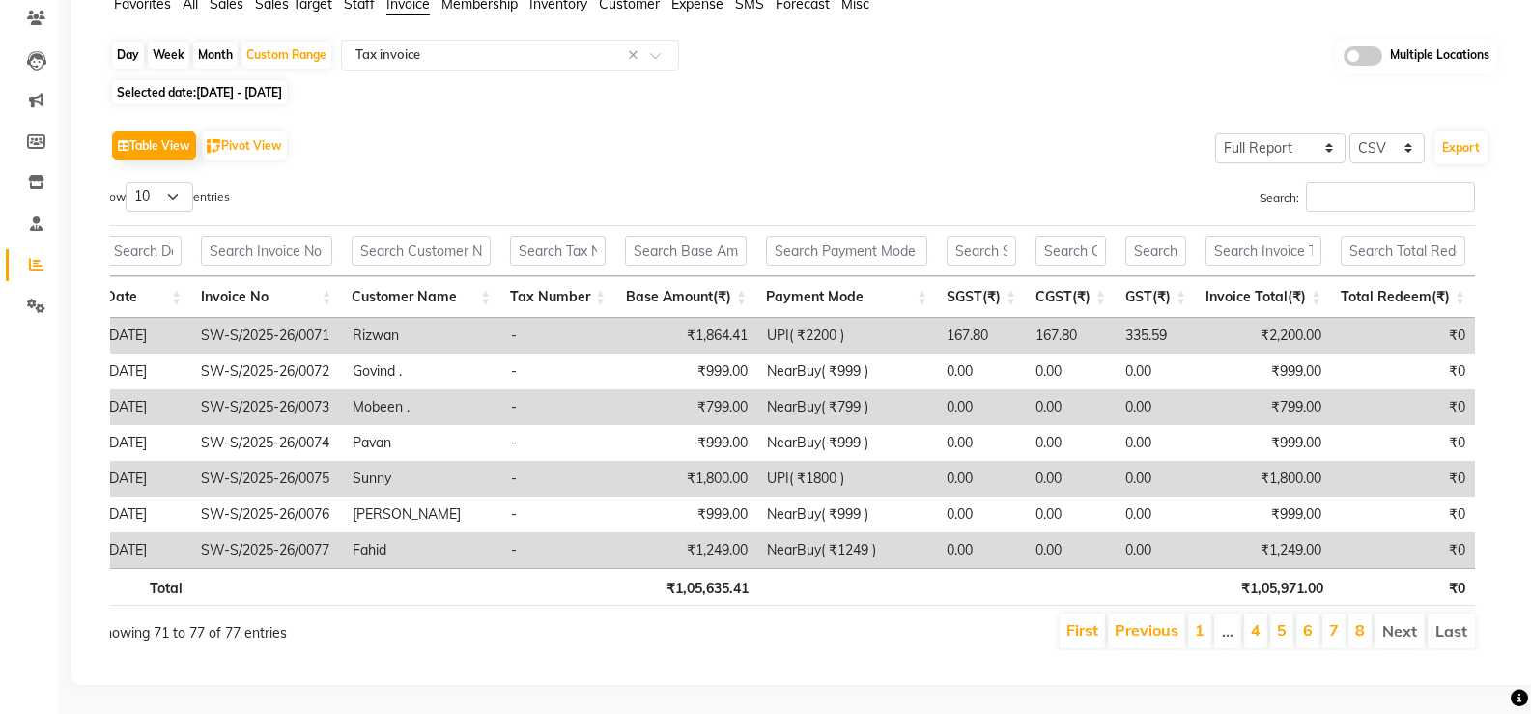
click at [1298, 572] on th "₹1,05,971.00" at bounding box center [1265, 587] width 134 height 38
click at [977, 572] on th at bounding box center [984, 587] width 89 height 38
click at [684, 579] on th "₹1,05,635.41" at bounding box center [687, 587] width 141 height 38
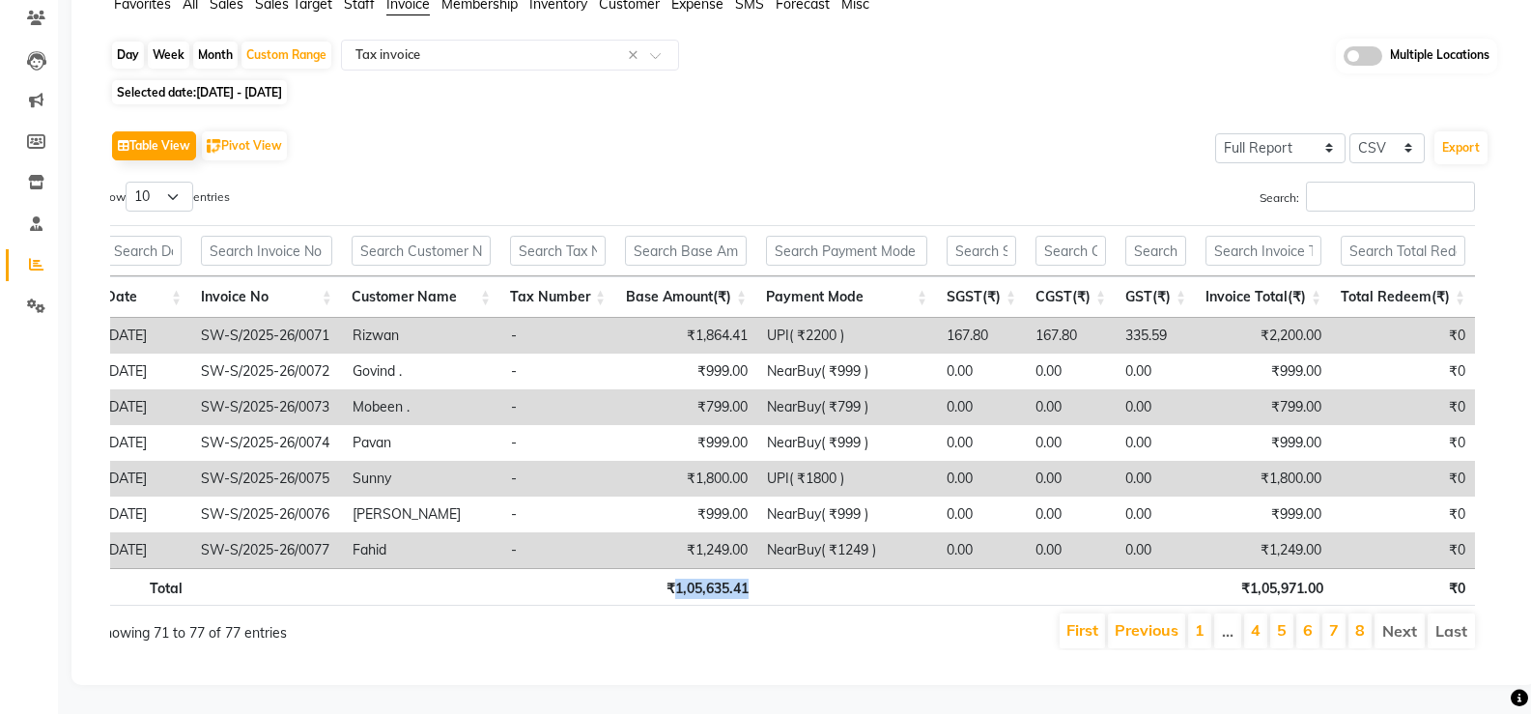
click at [684, 579] on th "₹1,05,635.41" at bounding box center [687, 587] width 141 height 38
click at [648, 471] on td "₹1,800.00" at bounding box center [686, 479] width 141 height 36
click at [808, 465] on td "UPI( ₹1800 )" at bounding box center [847, 479] width 180 height 36
click at [807, 465] on td "UPI( ₹1800 )" at bounding box center [847, 479] width 180 height 36
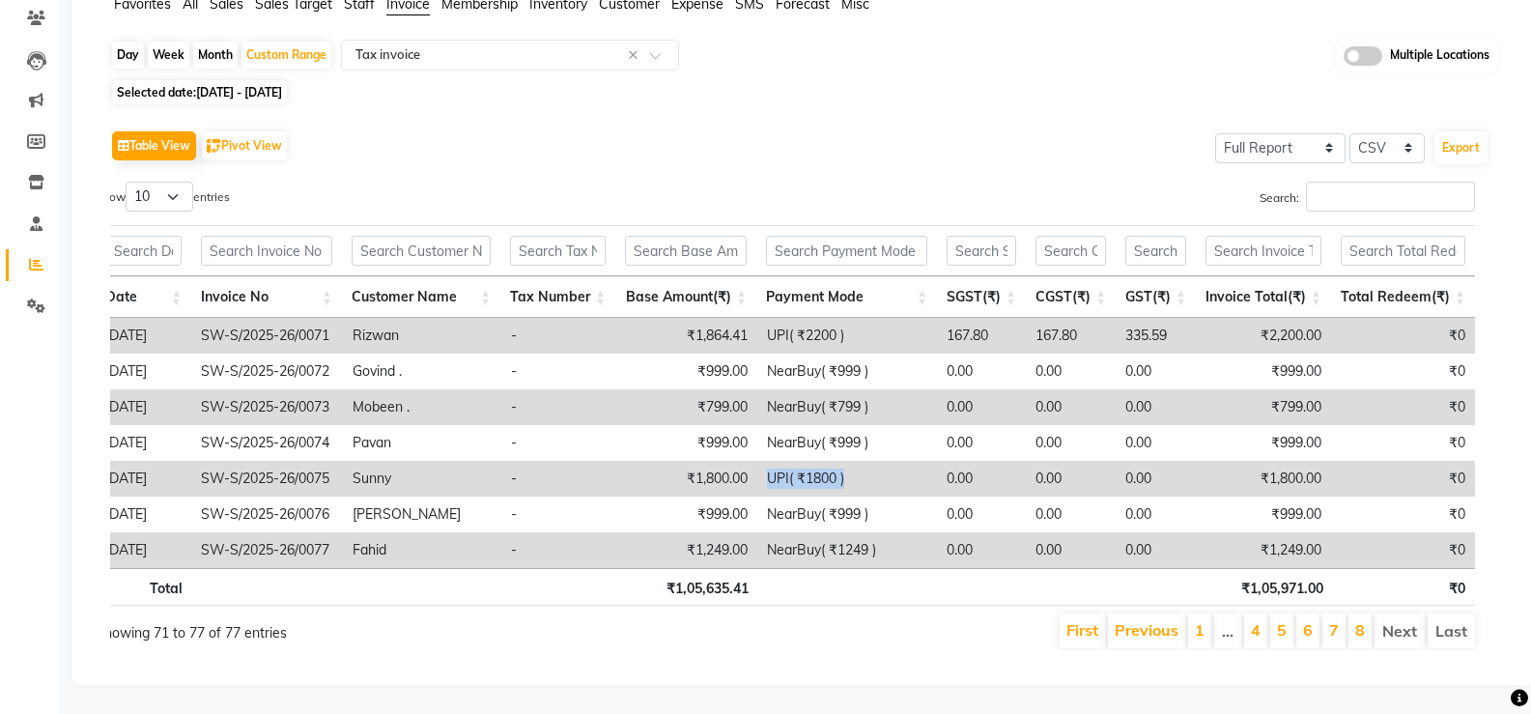
click at [807, 465] on td "UPI( ₹1800 )" at bounding box center [847, 479] width 180 height 36
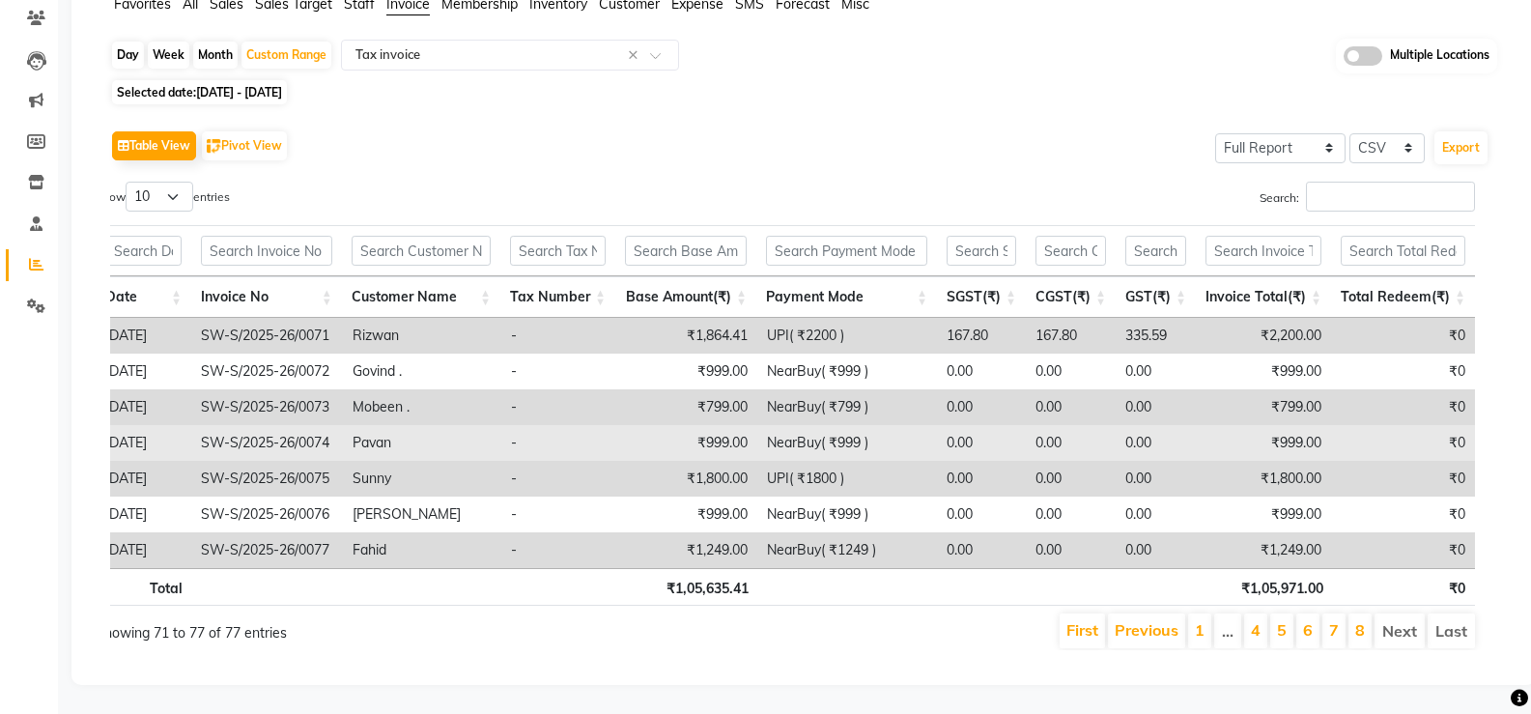
click at [818, 426] on td "NearBuy( ₹999 )" at bounding box center [847, 443] width 180 height 36
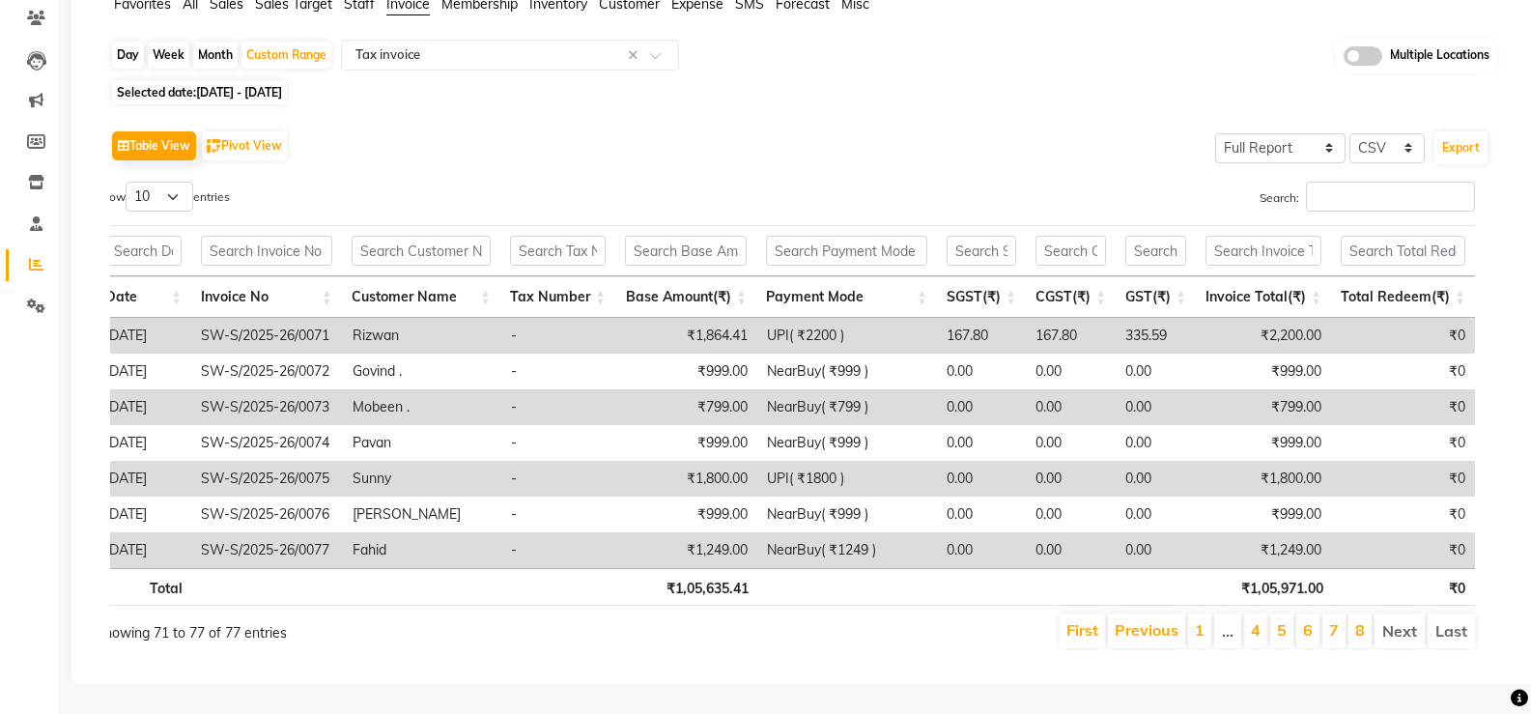
click at [820, 397] on td "NearBuy( ₹799 )" at bounding box center [847, 407] width 180 height 36
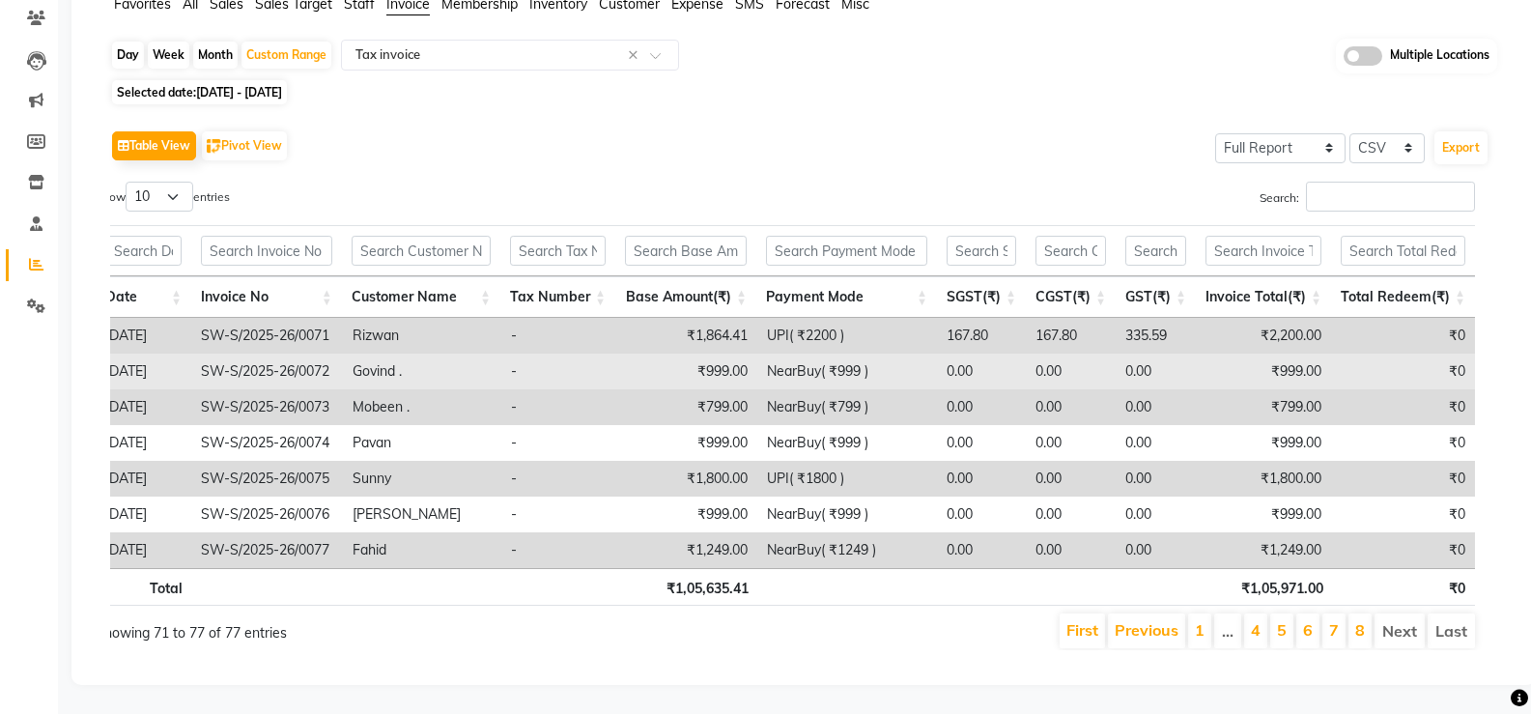
click at [804, 353] on td "NearBuy( ₹999 )" at bounding box center [847, 371] width 180 height 36
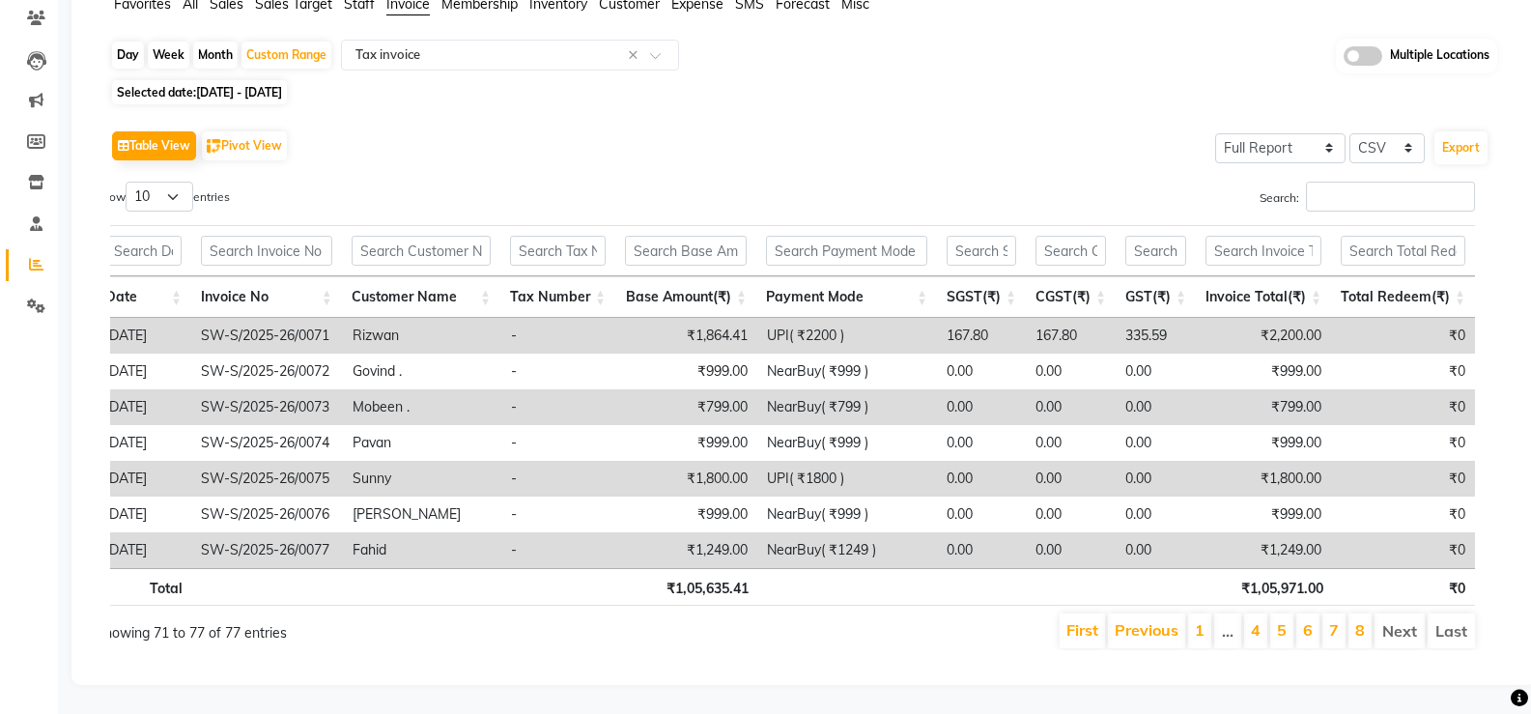
click at [826, 318] on td "UPI( ₹2200 )" at bounding box center [847, 336] width 180 height 36
click at [828, 318] on td "UPI( ₹2200 )" at bounding box center [847, 336] width 180 height 36
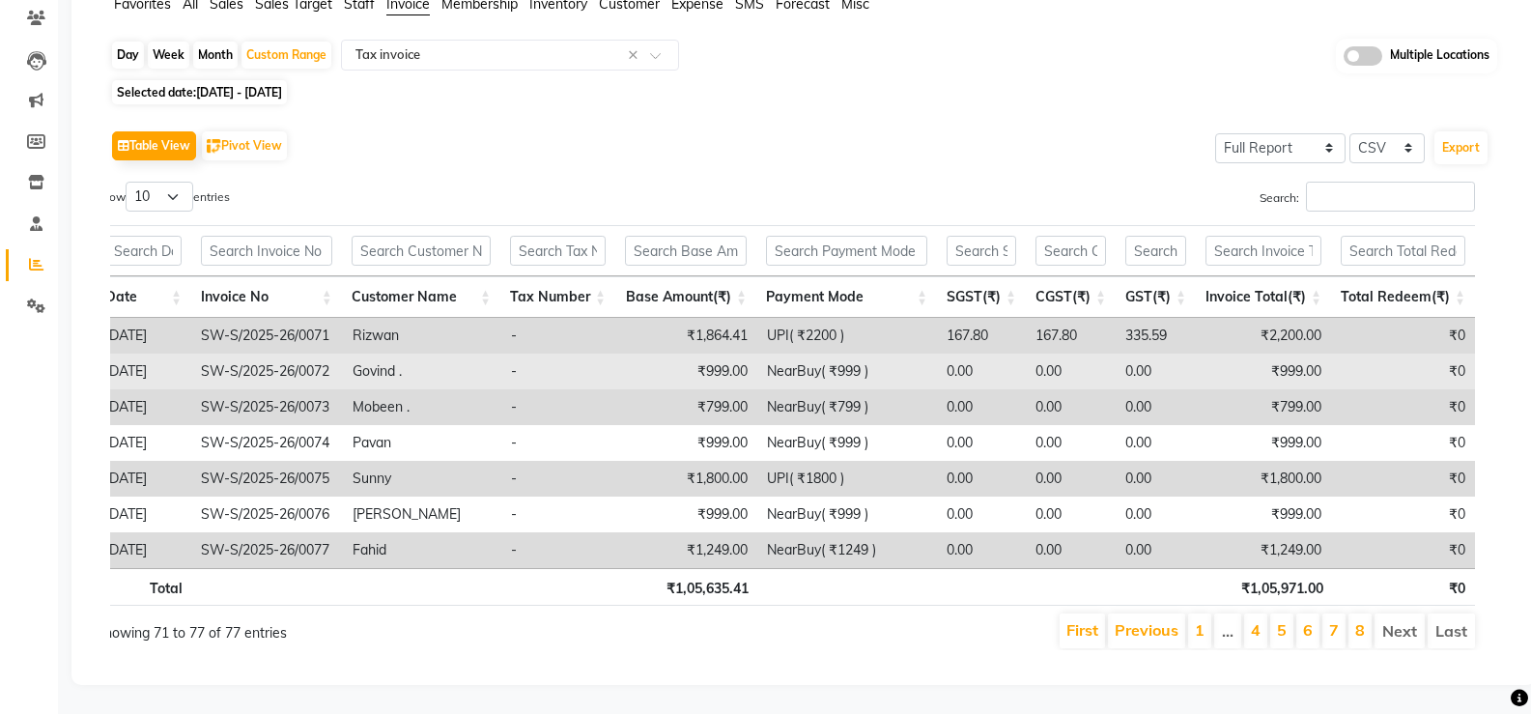
click at [835, 361] on td "NearBuy( ₹999 )" at bounding box center [847, 371] width 180 height 36
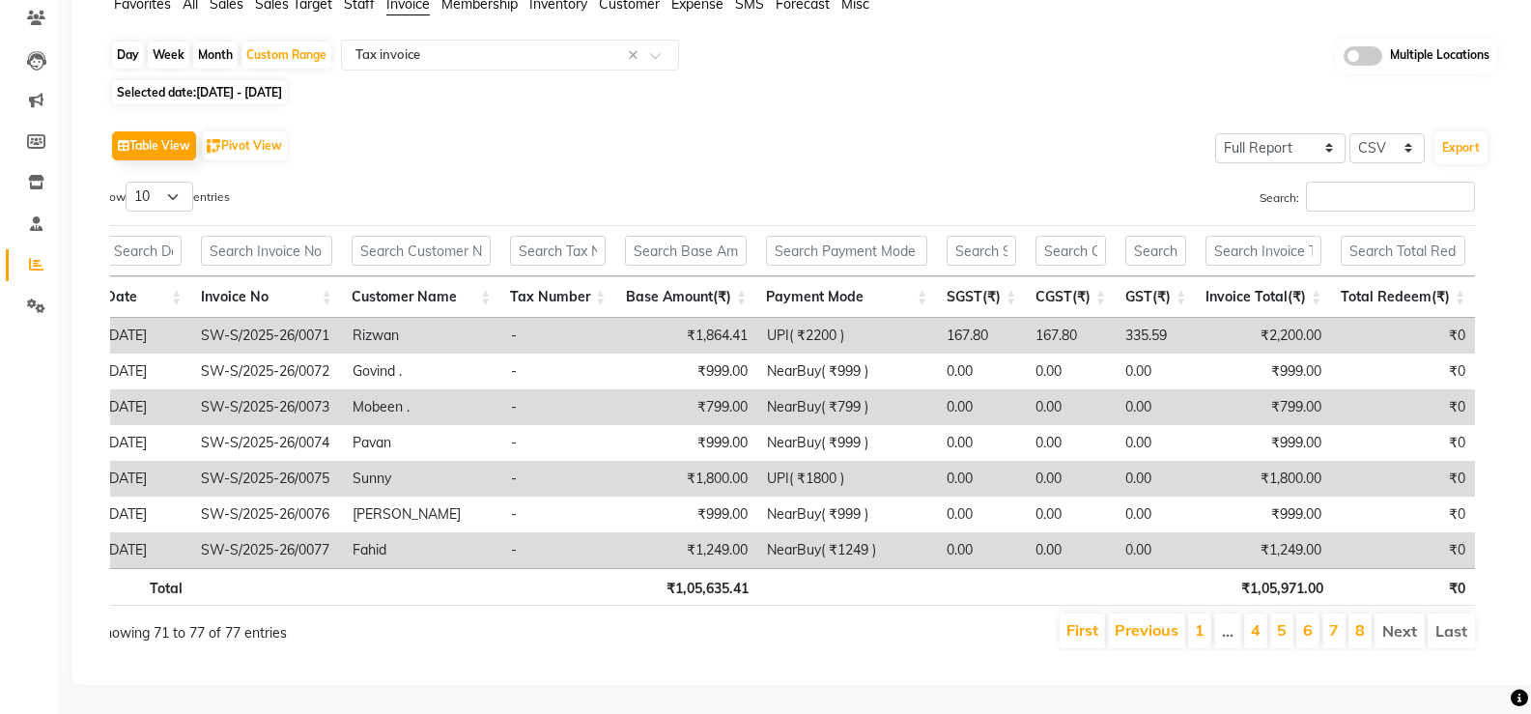
click at [807, 533] on td "NearBuy( ₹1249 )" at bounding box center [847, 550] width 180 height 36
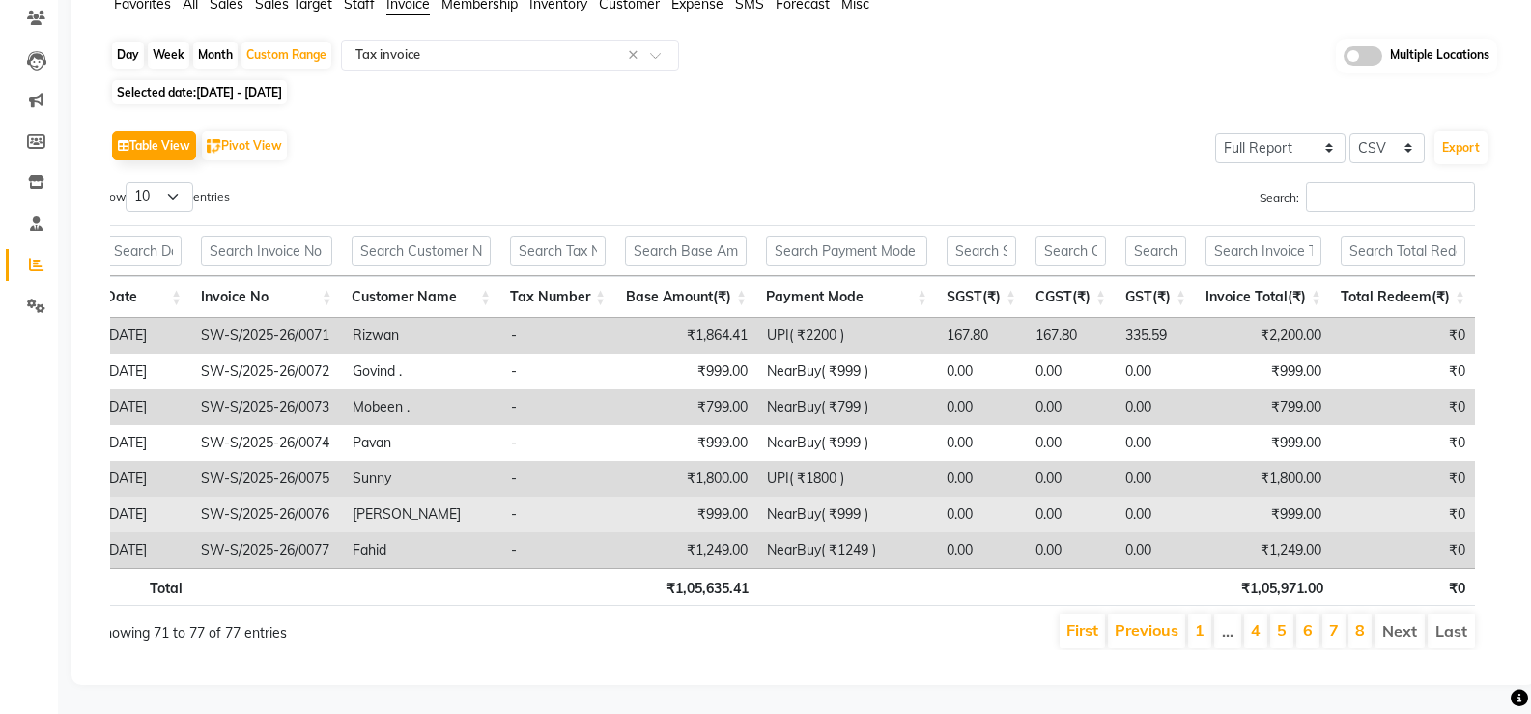
click at [813, 504] on td "NearBuy( ₹999 )" at bounding box center [847, 514] width 180 height 36
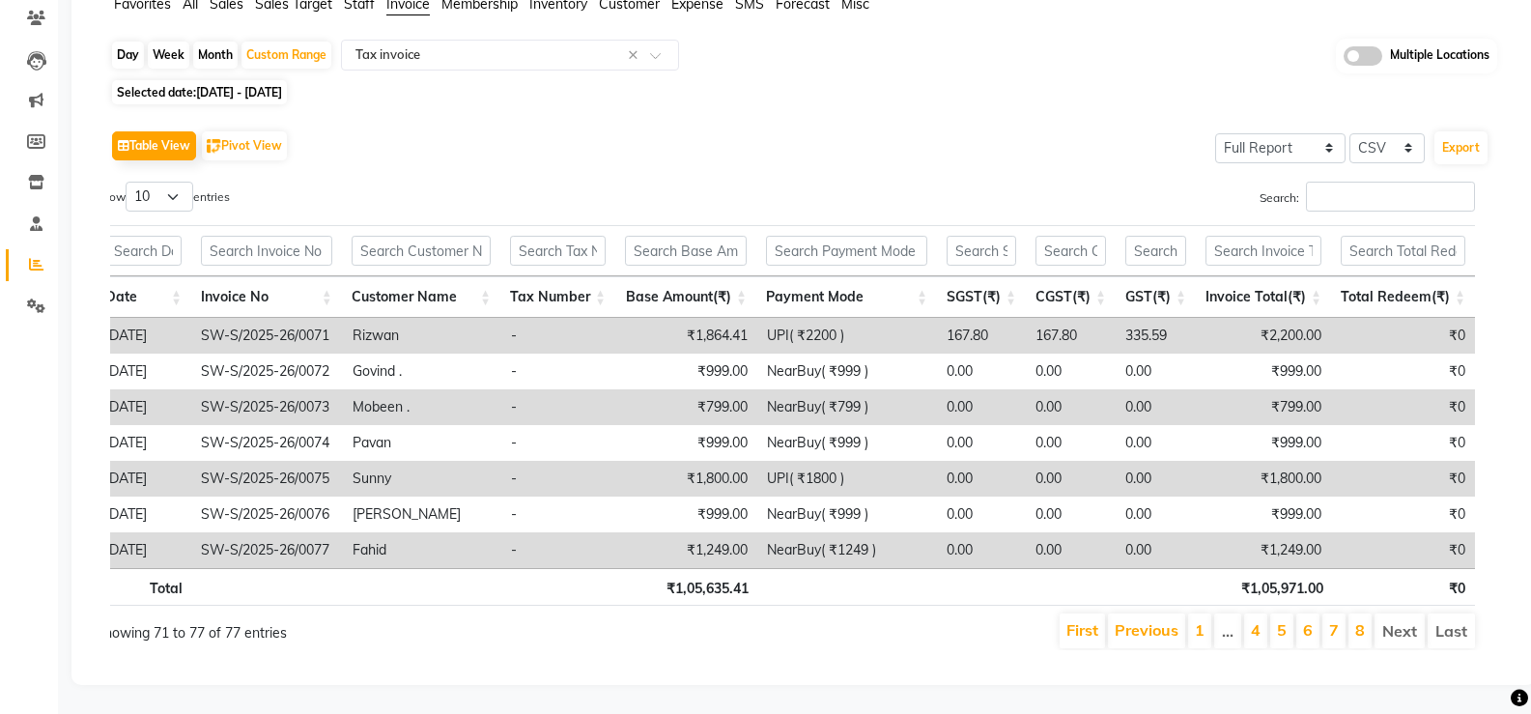
click at [807, 467] on td "UPI( ₹1800 )" at bounding box center [847, 479] width 180 height 36
click at [807, 466] on td "UPI( ₹1800 )" at bounding box center [847, 479] width 180 height 36
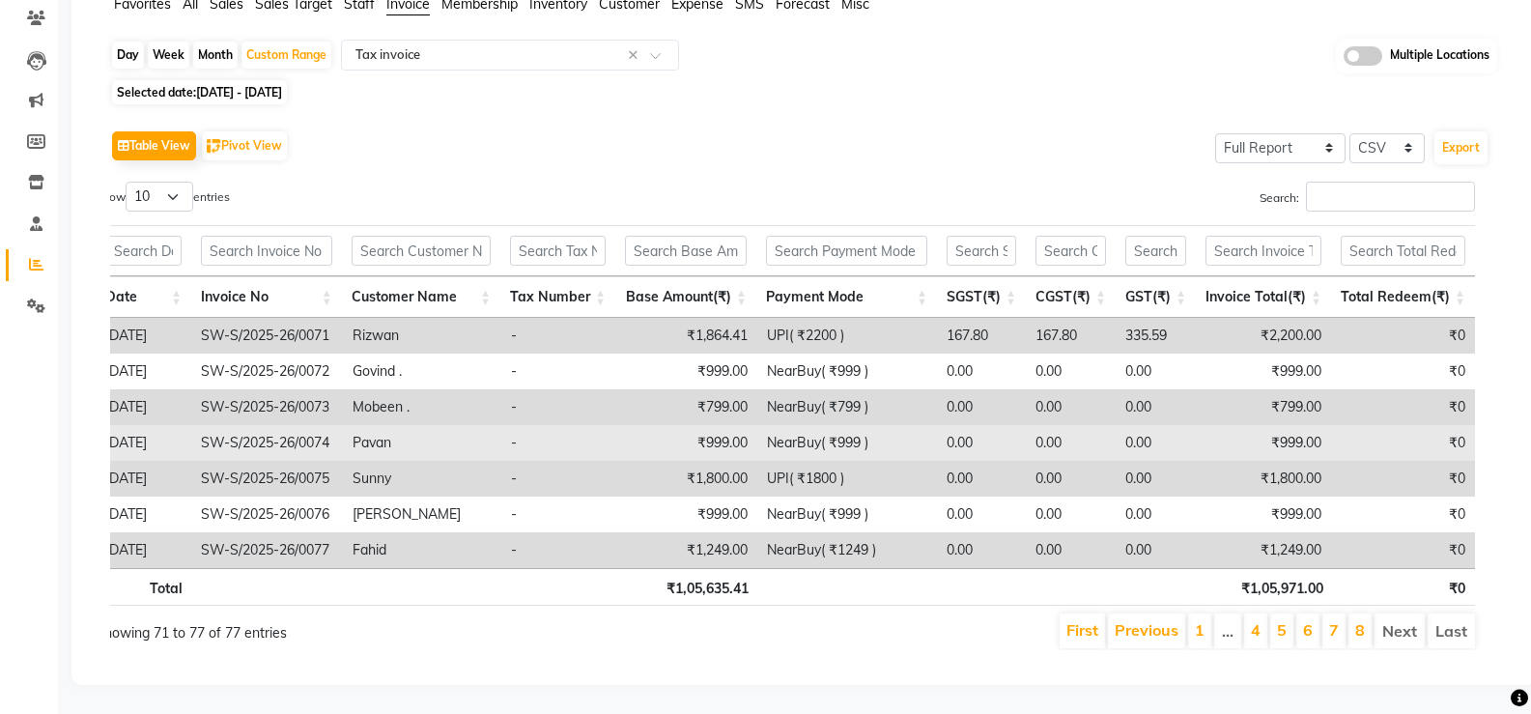
click at [808, 436] on td "NearBuy( ₹999 )" at bounding box center [847, 443] width 180 height 36
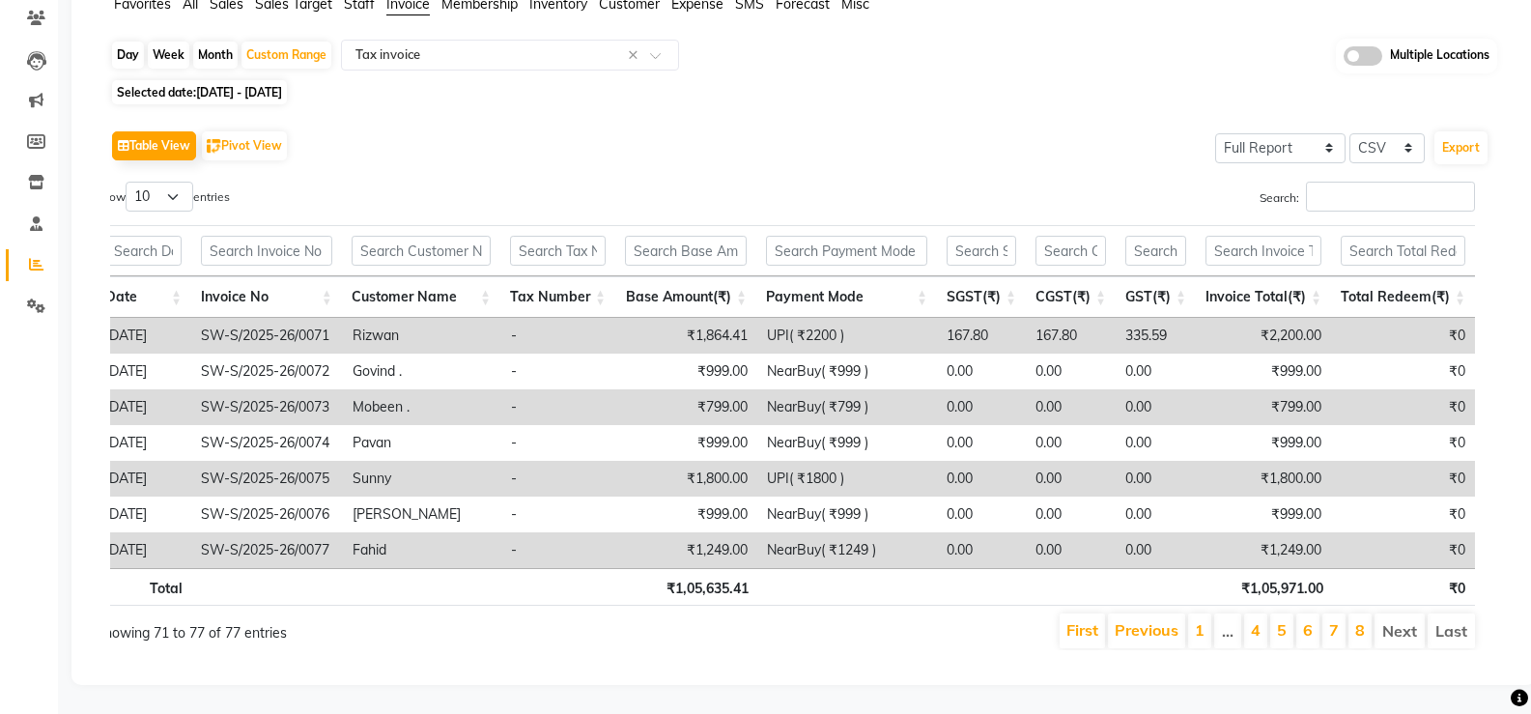
click at [808, 461] on td "UPI( ₹1800 )" at bounding box center [847, 479] width 180 height 36
click at [825, 577] on th at bounding box center [849, 587] width 182 height 38
click at [549, 182] on div "Show 10 25 50 100 entries" at bounding box center [433, 201] width 675 height 38
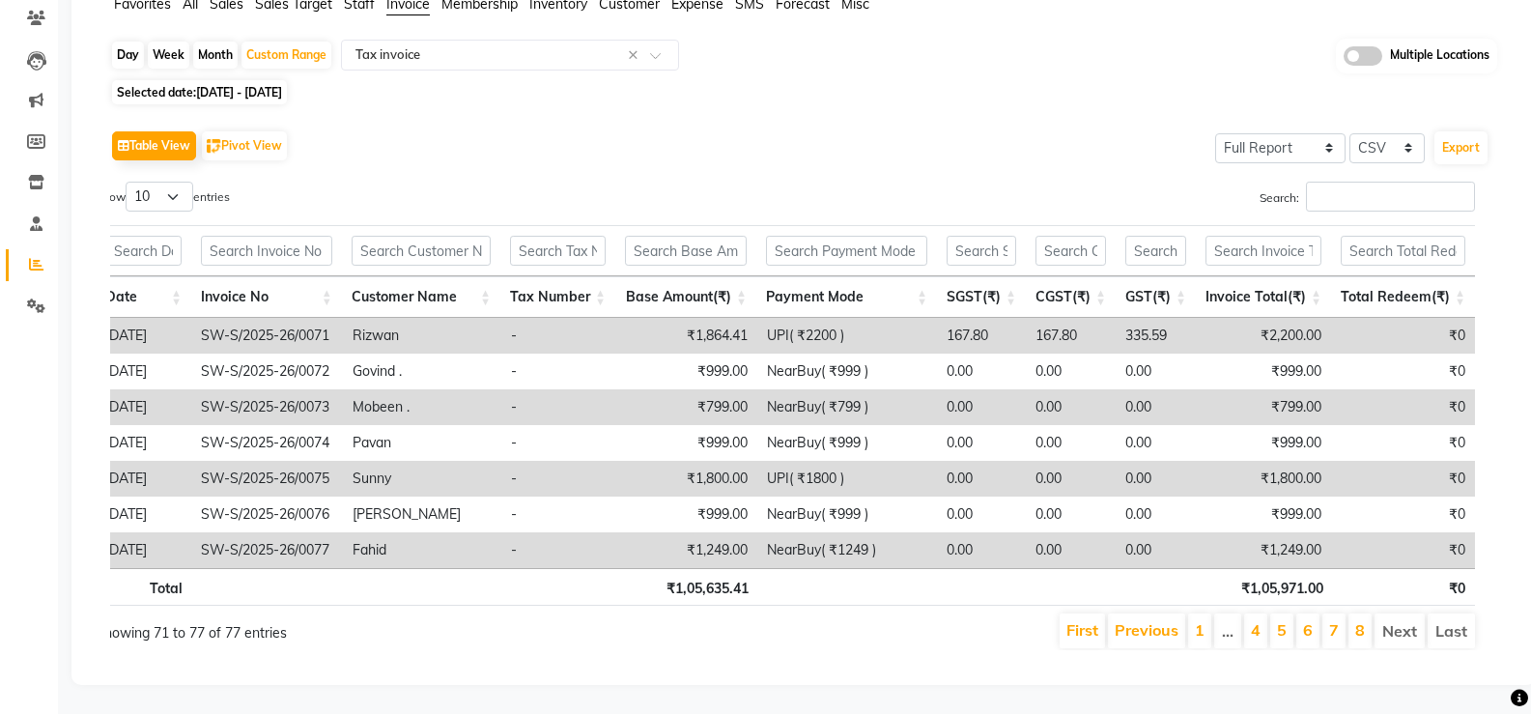
scroll to position [178, 0]
click at [721, 579] on th "₹1,05,635.41" at bounding box center [687, 587] width 141 height 38
click at [761, 613] on ul "First Previous 1 … 4 5 6 7 8 Next Last" at bounding box center [1079, 630] width 793 height 35
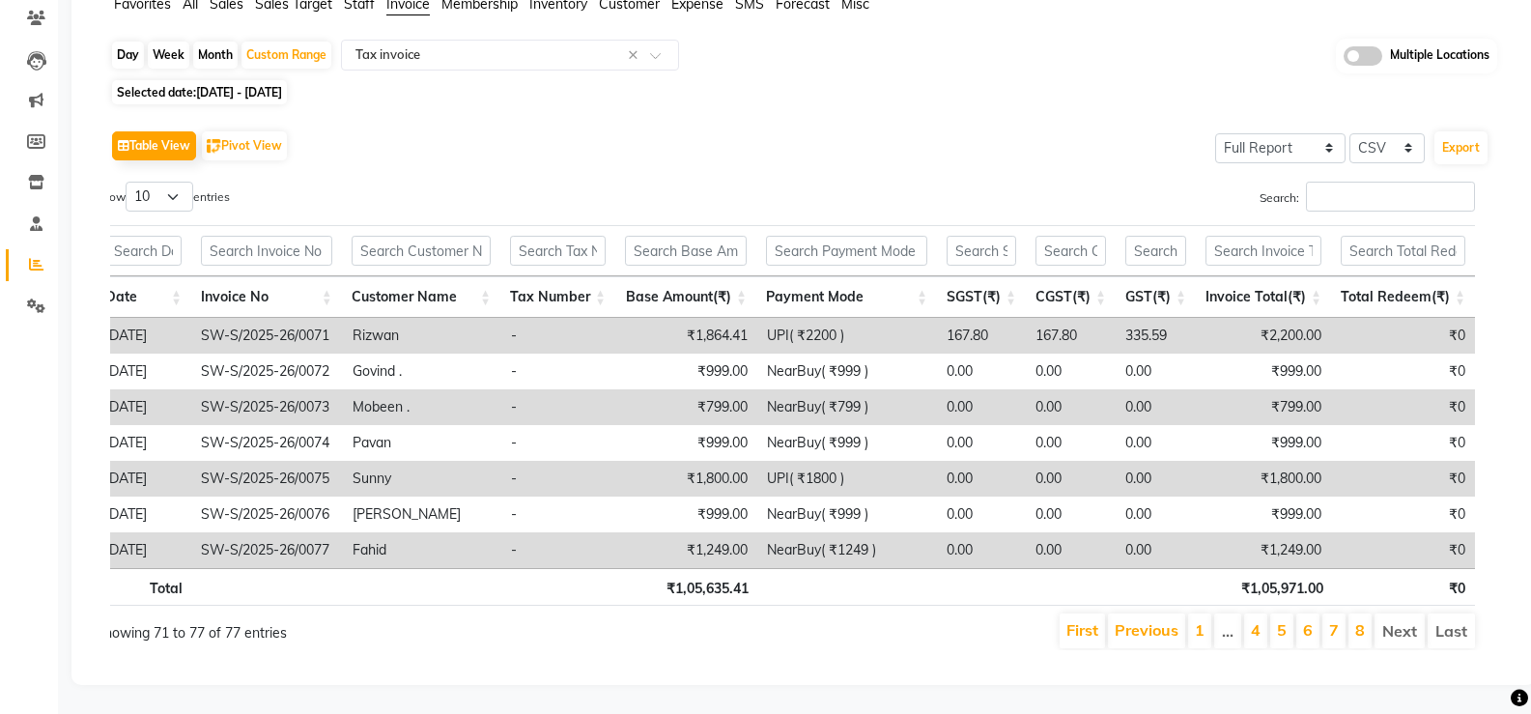
click at [1294, 577] on th "₹1,05,971.00" at bounding box center [1265, 587] width 134 height 38
click at [1292, 577] on th "₹1,05,971.00" at bounding box center [1265, 587] width 134 height 38
click at [709, 573] on th "₹1,05,635.41" at bounding box center [687, 587] width 141 height 38
click at [738, 617] on ul "First Previous 1 … 4 5 6 7 8 Next Last" at bounding box center [1079, 630] width 793 height 35
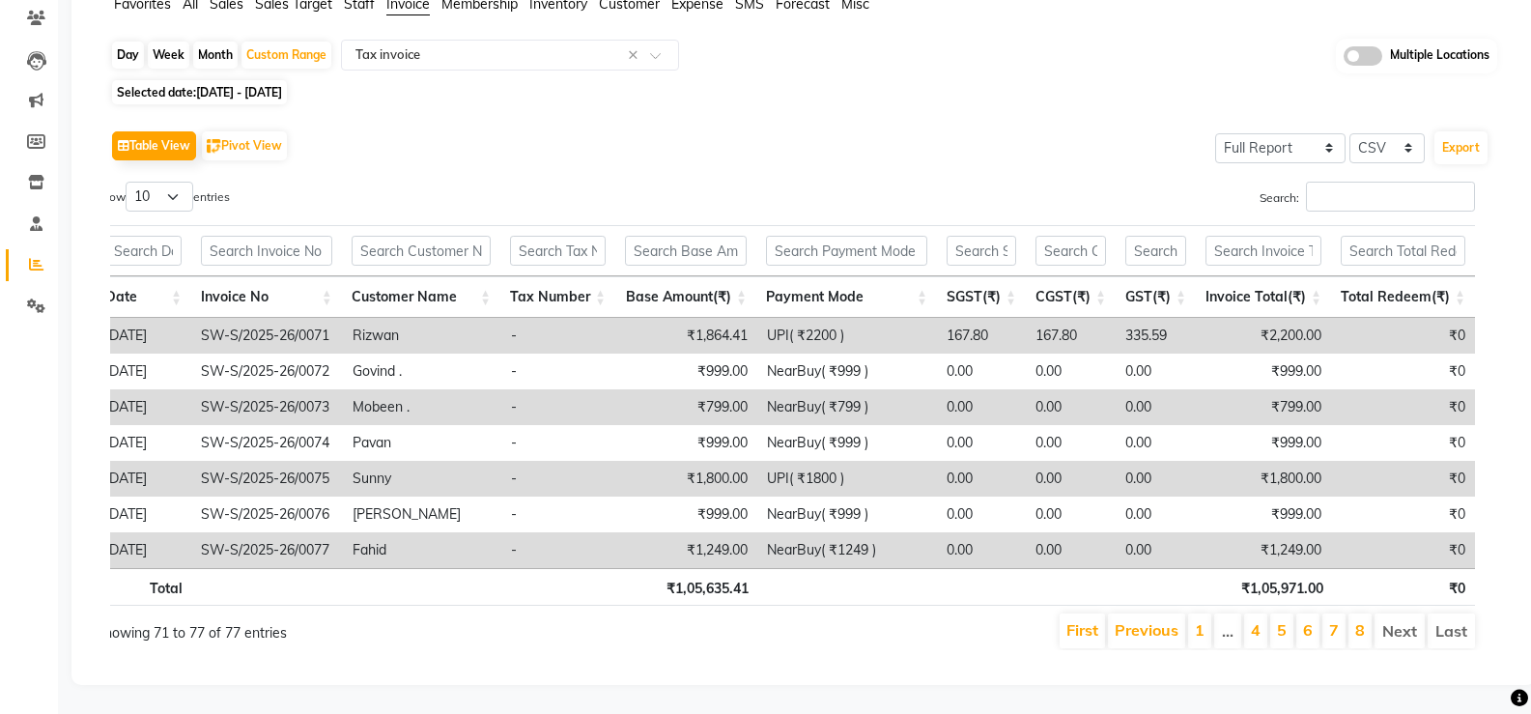
click at [1273, 568] on th "₹1,05,971.00" at bounding box center [1265, 587] width 134 height 38
click at [550, 141] on div "Table View Pivot View Select Full Report Filtered Report Select CSV PDF Export" at bounding box center [799, 146] width 1379 height 41
click at [1448, 621] on li "Last" at bounding box center [1450, 630] width 47 height 35
click at [1450, 613] on li "Last" at bounding box center [1450, 630] width 47 height 35
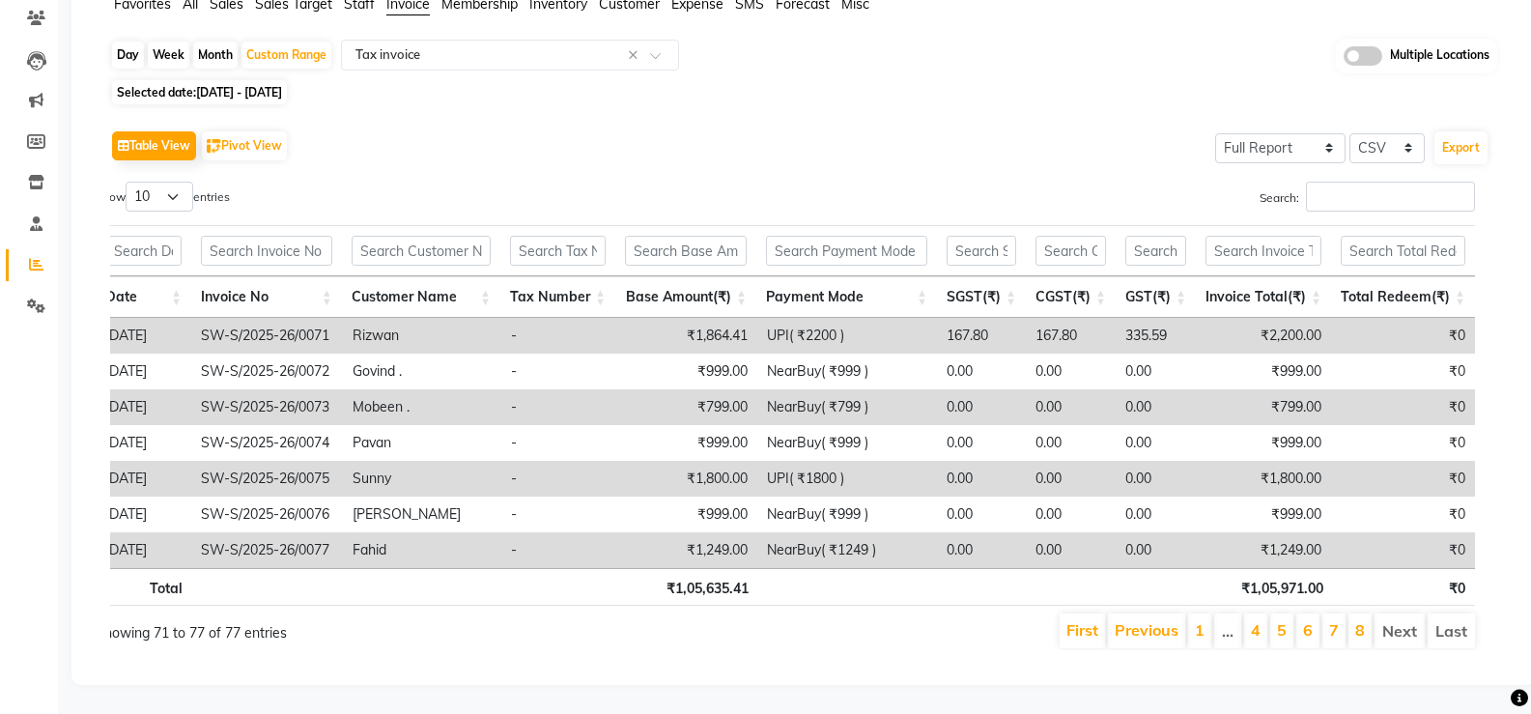
click at [965, 52] on div "Day Week Month Custom Range Select Report Type × Tax invoice × Multiple Locatio…" at bounding box center [803, 57] width 1387 height 36
